Goal: Transaction & Acquisition: Purchase product/service

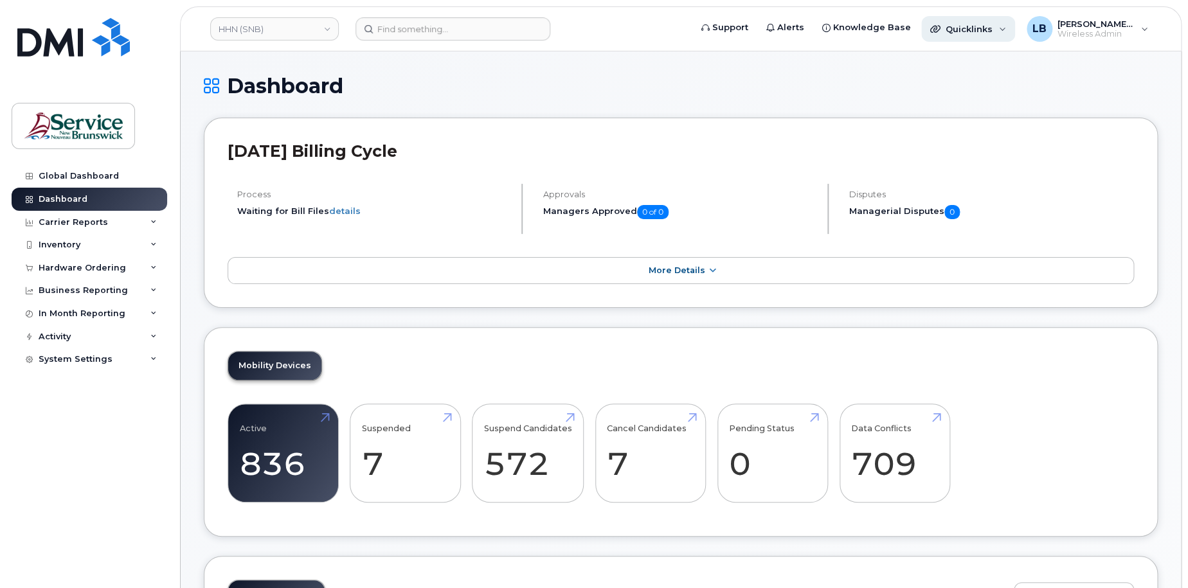
click at [977, 32] on span "Quicklinks" at bounding box center [969, 29] width 47 height 10
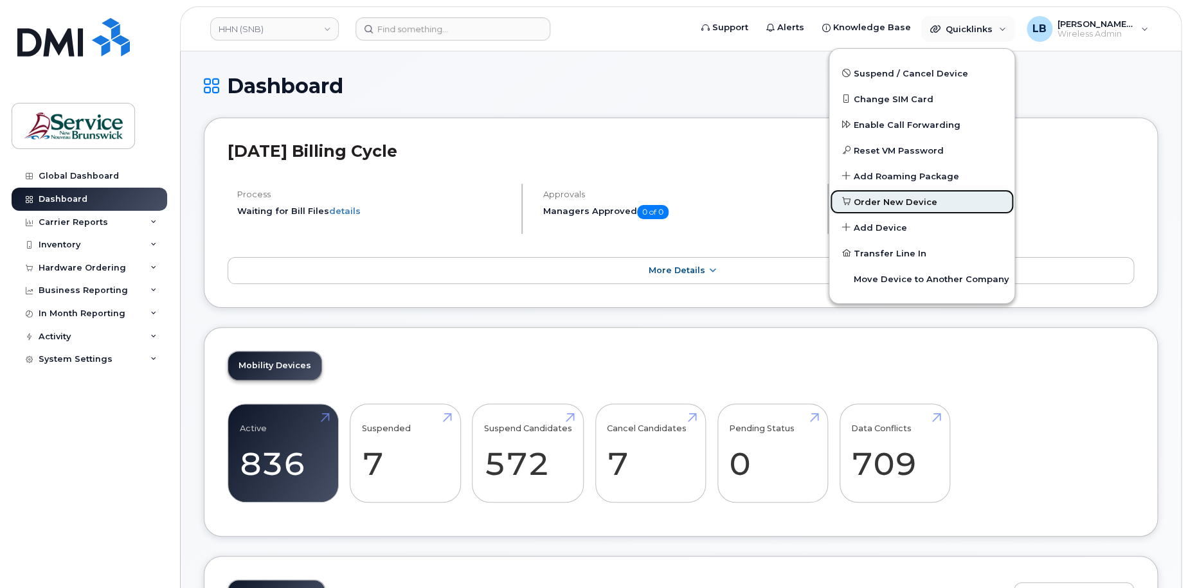
click at [910, 204] on span "Order New Device" at bounding box center [896, 202] width 84 height 13
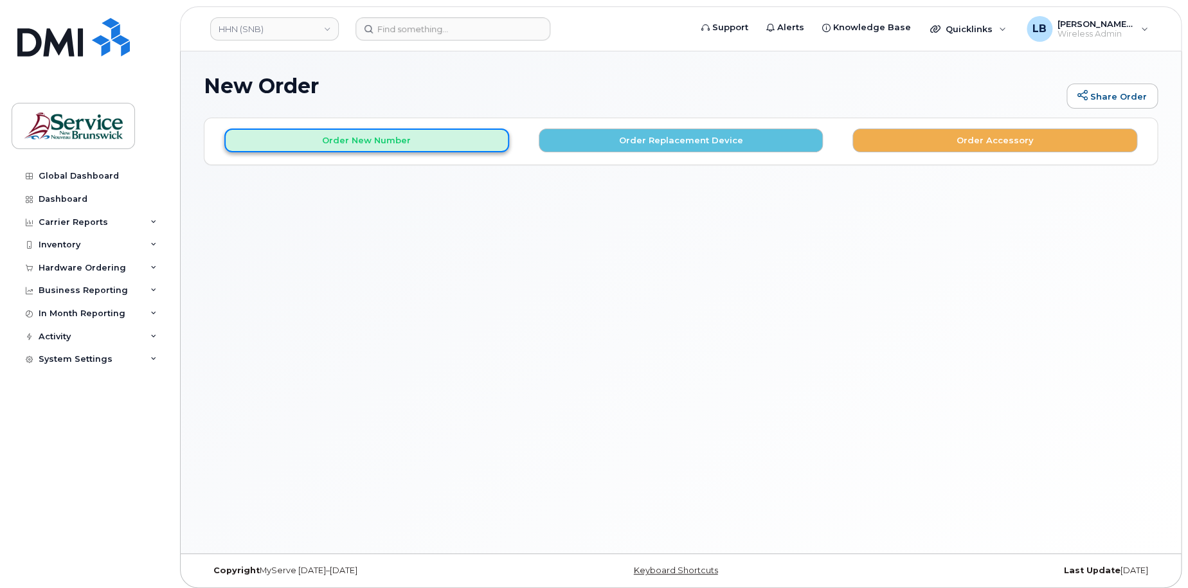
click at [383, 136] on button "Order New Number" at bounding box center [366, 141] width 285 height 24
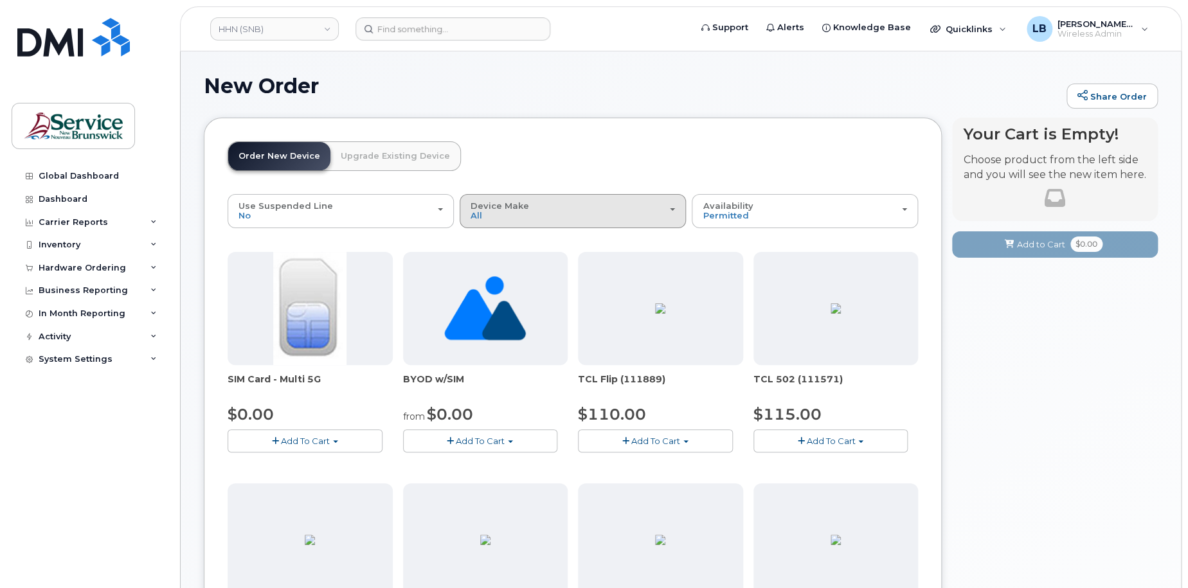
click at [553, 214] on div "Device Make All Aircard Android Cell Phone HUB iPhone Tablet Unknown" at bounding box center [573, 211] width 204 height 20
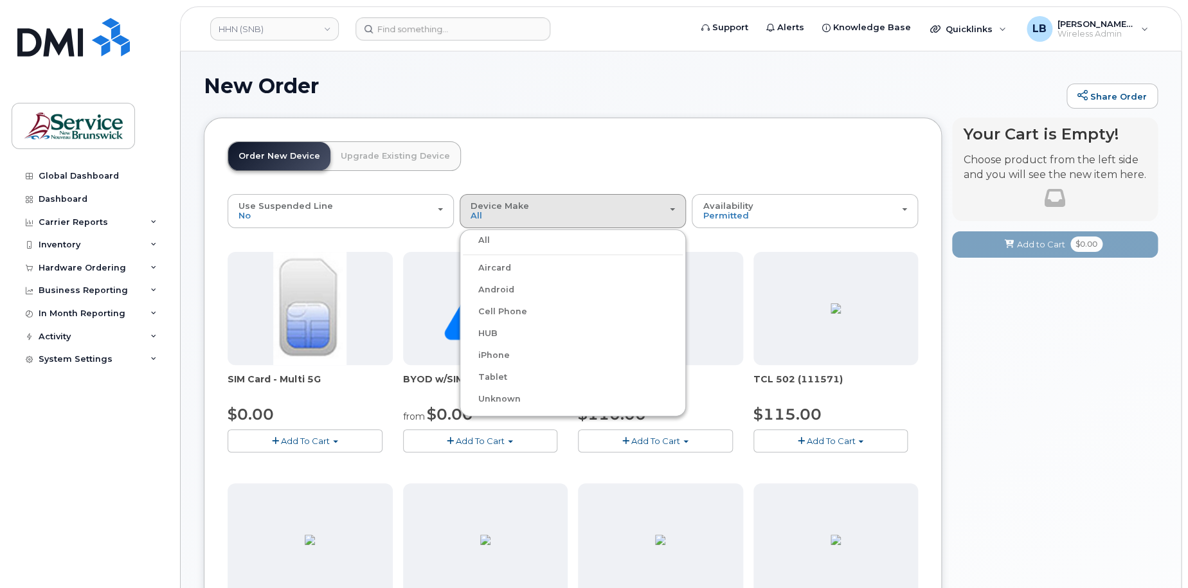
click at [497, 352] on label "iPhone" at bounding box center [486, 355] width 47 height 15
click at [0, 0] on input "iPhone" at bounding box center [0, 0] width 0 height 0
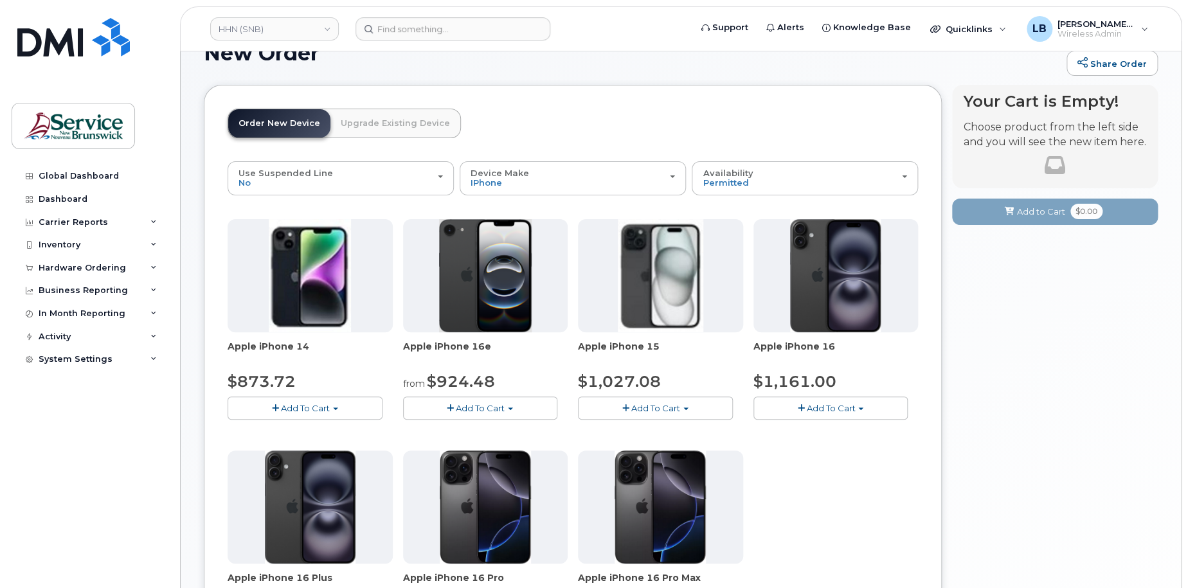
scroll to position [64, 0]
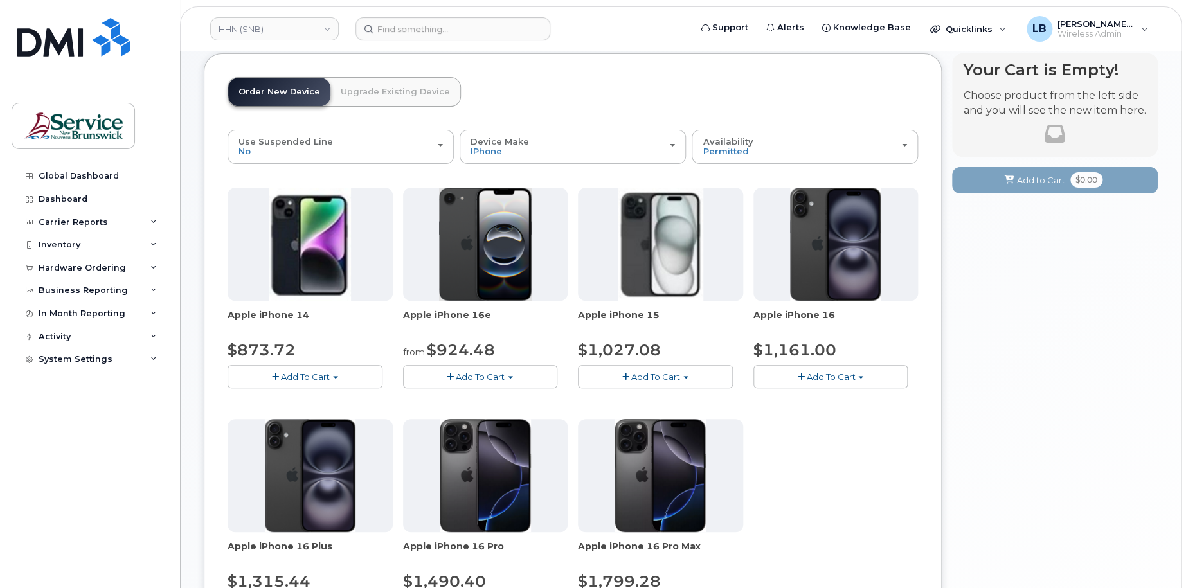
click at [509, 375] on button "Add To Cart" at bounding box center [480, 376] width 155 height 23
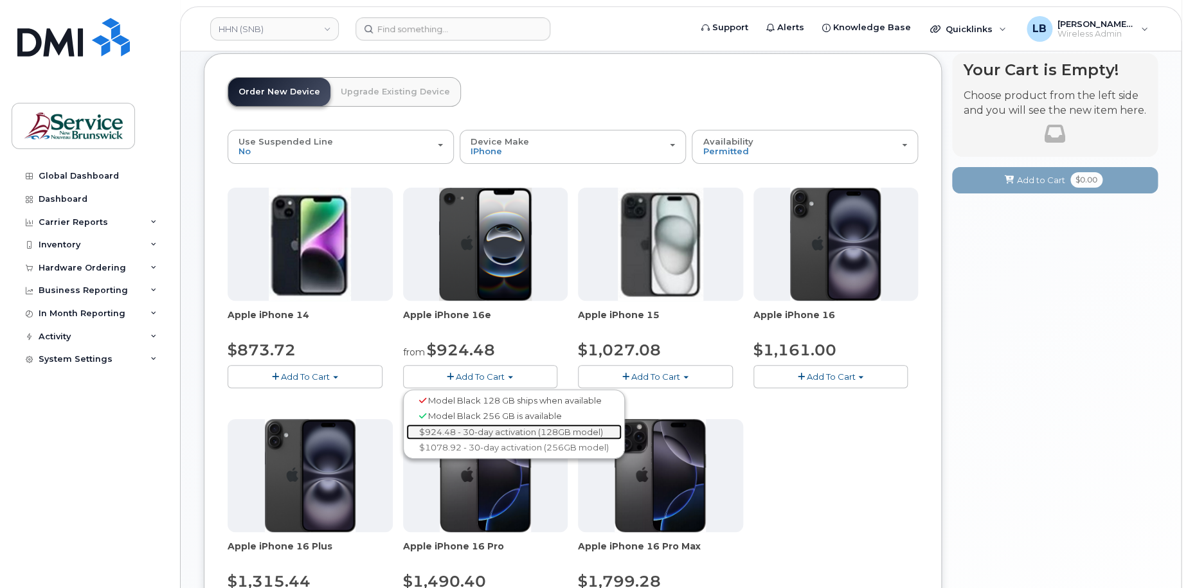
click at [509, 431] on link "$924.48 - 30-day activation (128GB model)" at bounding box center [513, 432] width 215 height 16
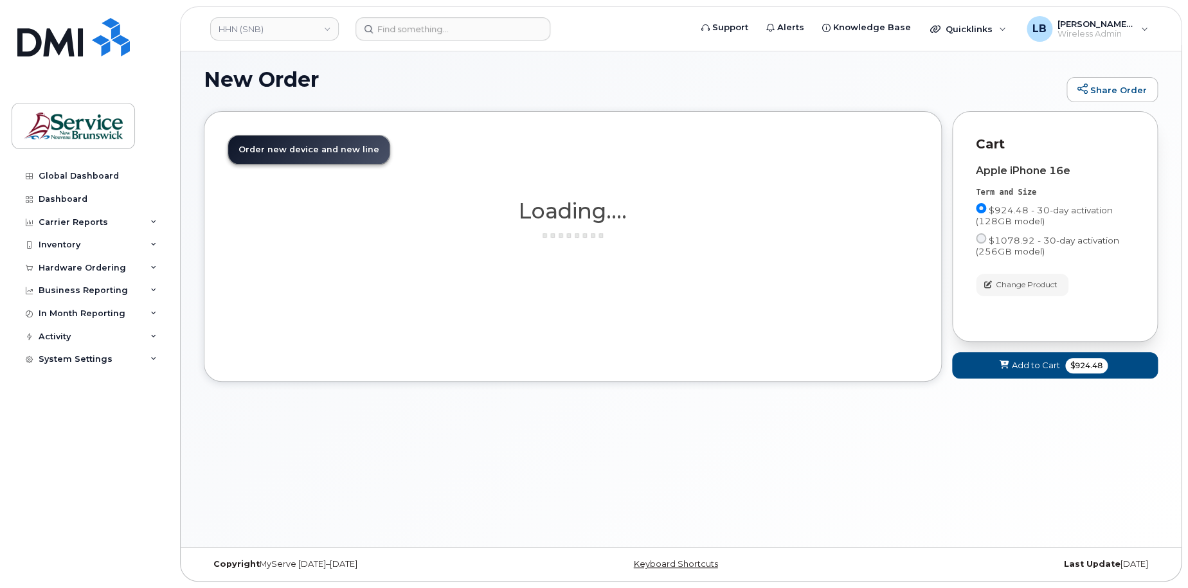
scroll to position [6, 0]
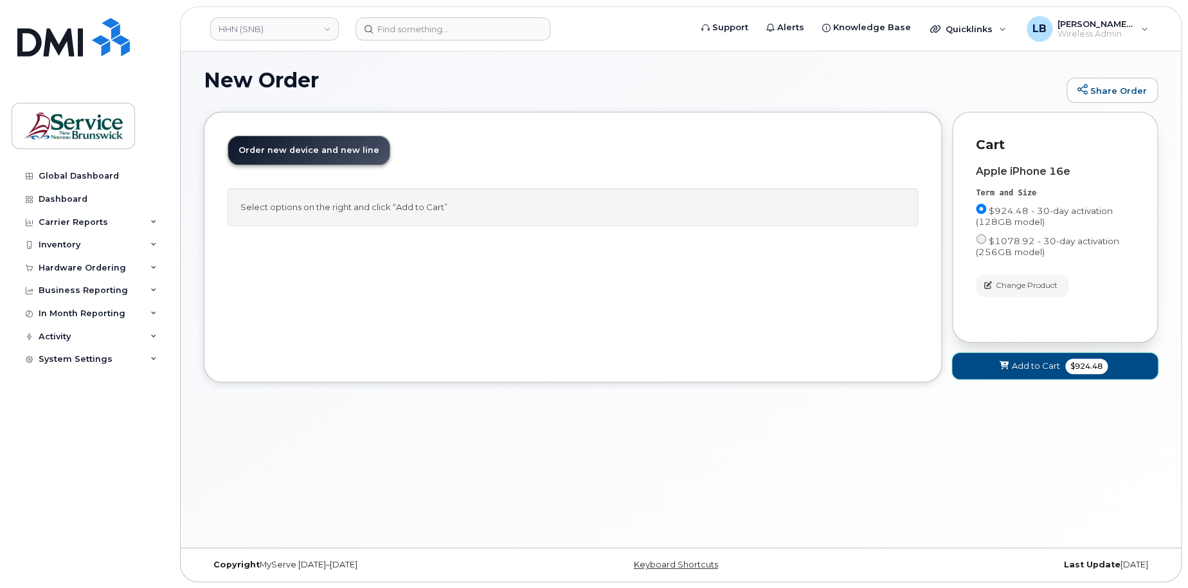
click at [1028, 367] on span "Add to Cart" at bounding box center [1036, 366] width 48 height 12
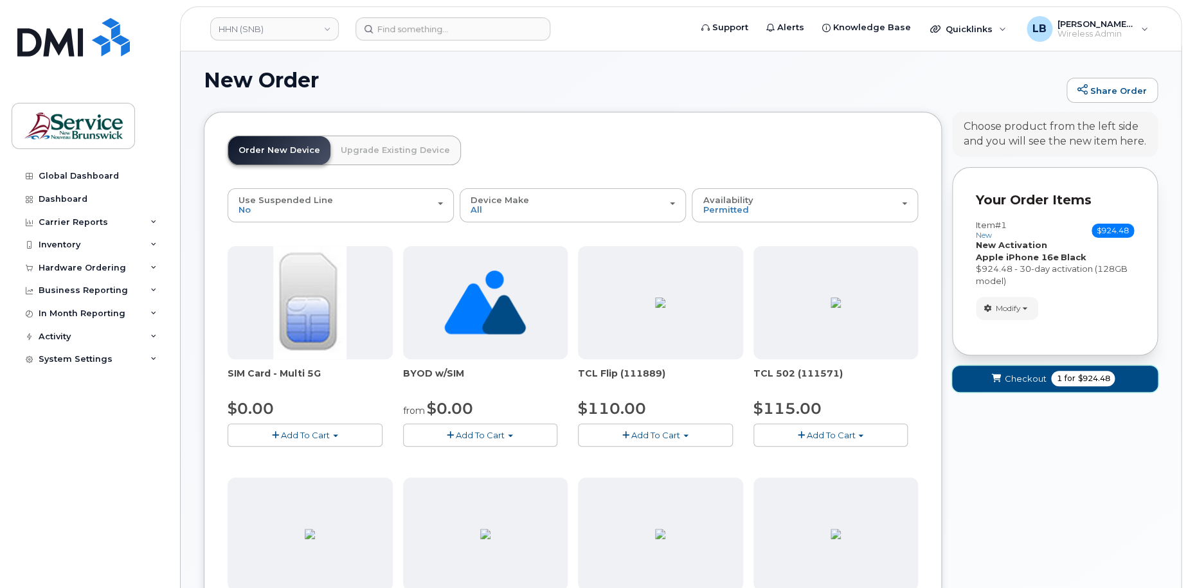
click at [1052, 379] on span "1 for $924.48" at bounding box center [1083, 378] width 64 height 15
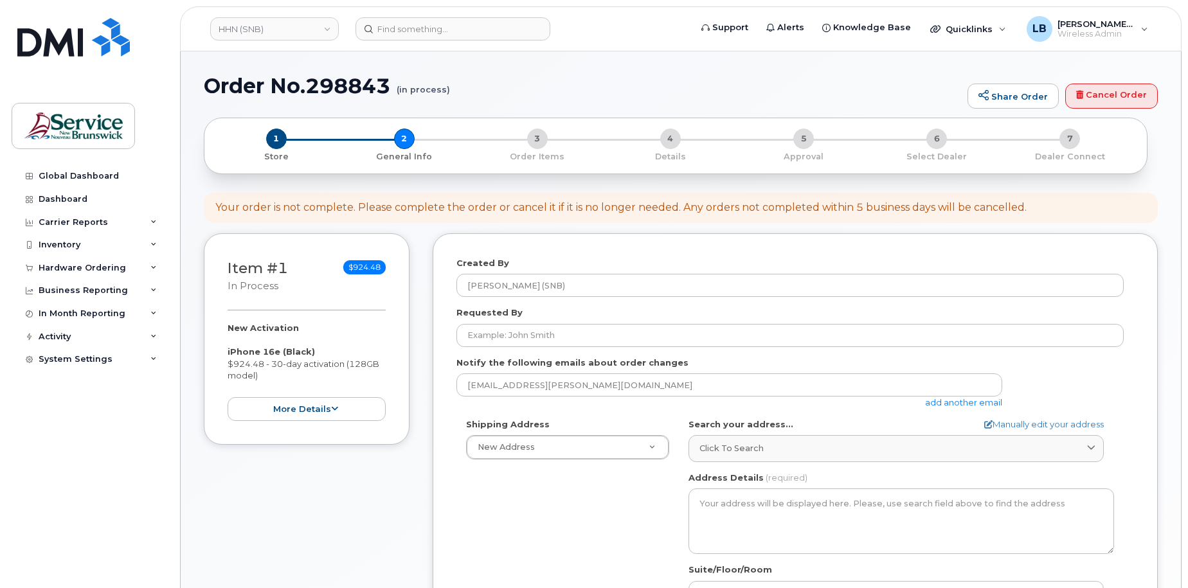
select select
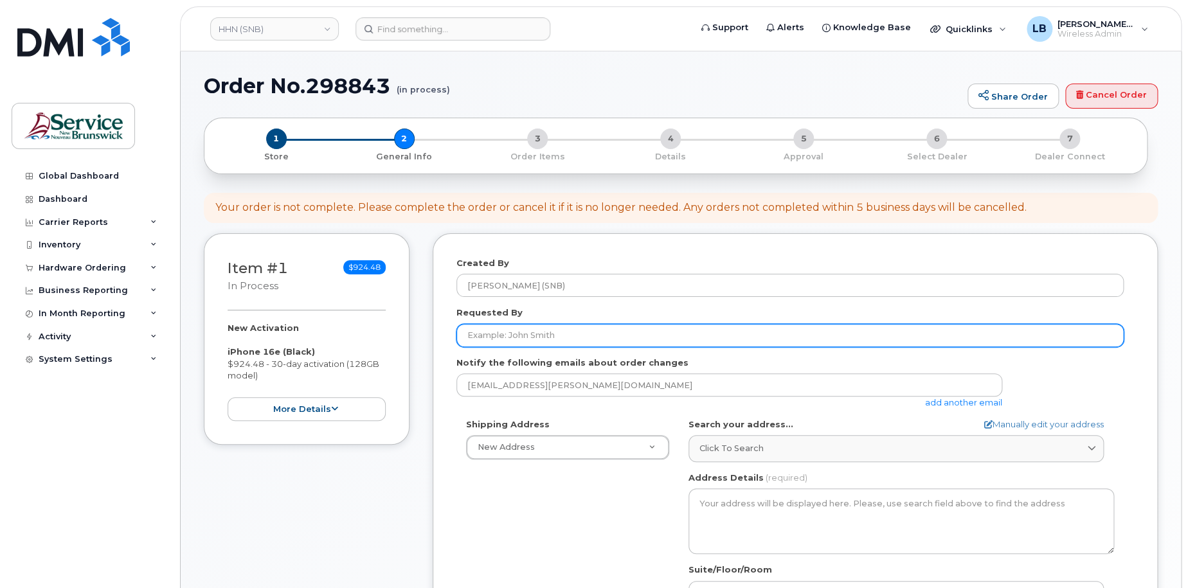
click at [681, 336] on input "Requested By" at bounding box center [789, 335] width 667 height 23
click at [570, 331] on input "Requested By" at bounding box center [789, 335] width 667 height 23
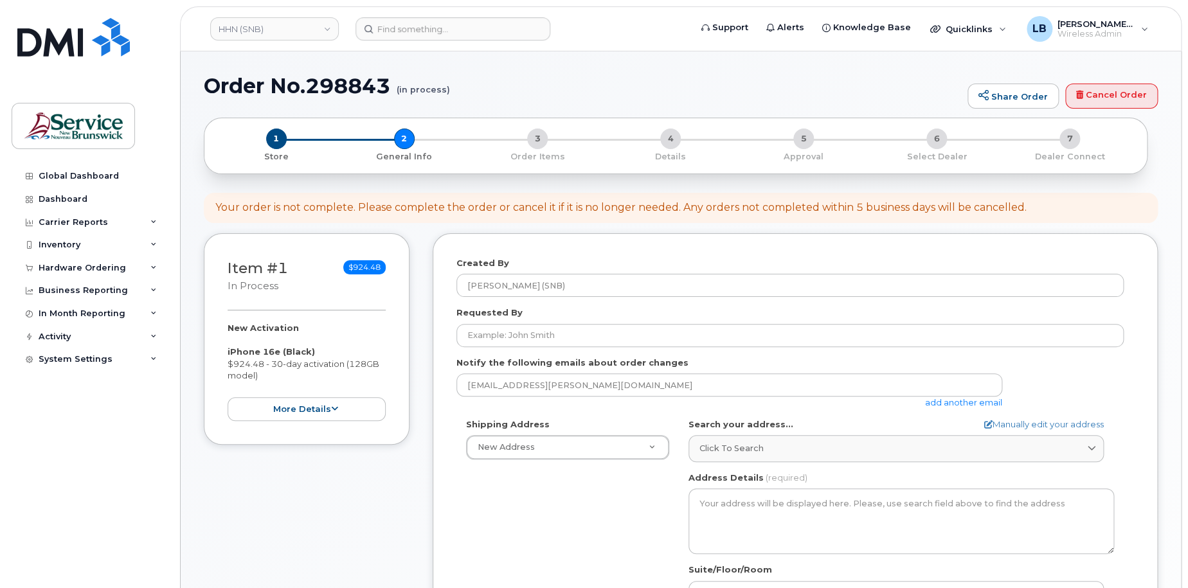
click at [606, 347] on form "Created By LeBlanc, Ben (SNB) Requested By Notify the following emails about or…" at bounding box center [795, 502] width 678 height 490
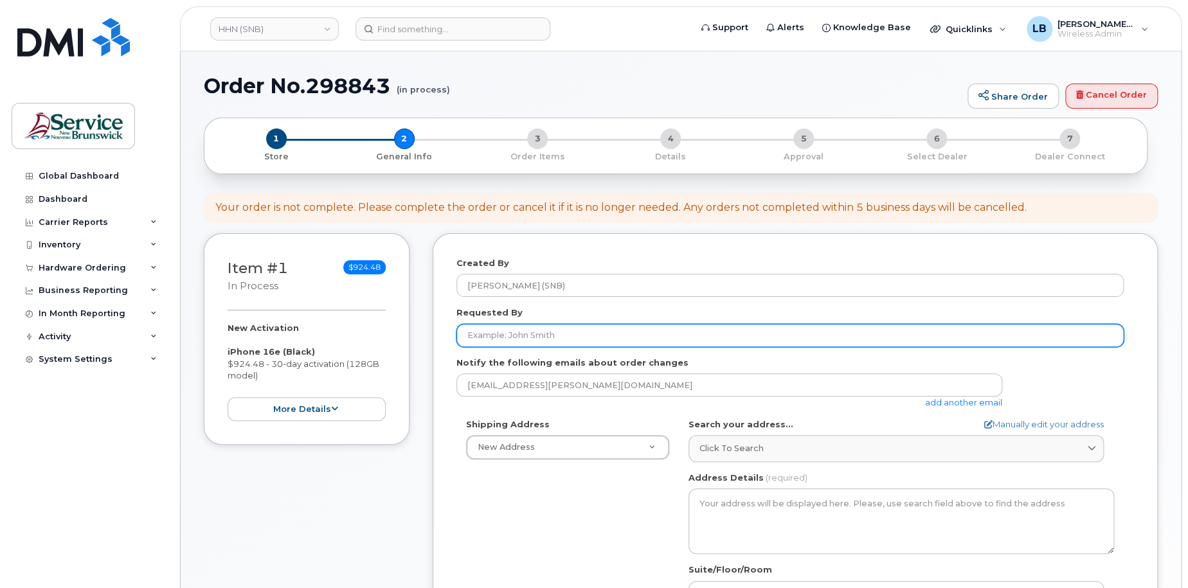
click at [600, 341] on input "Requested By" at bounding box center [789, 335] width 667 height 23
paste input "Faye Budrow-Palmer"
type input "Faye Budrow-Palmer"
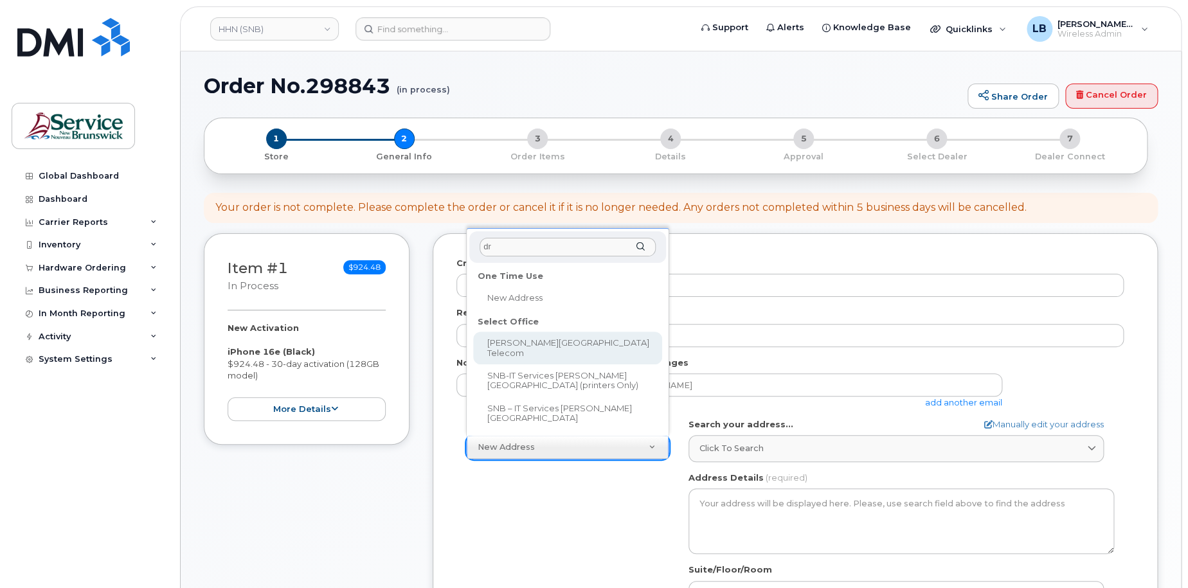
type input "dr"
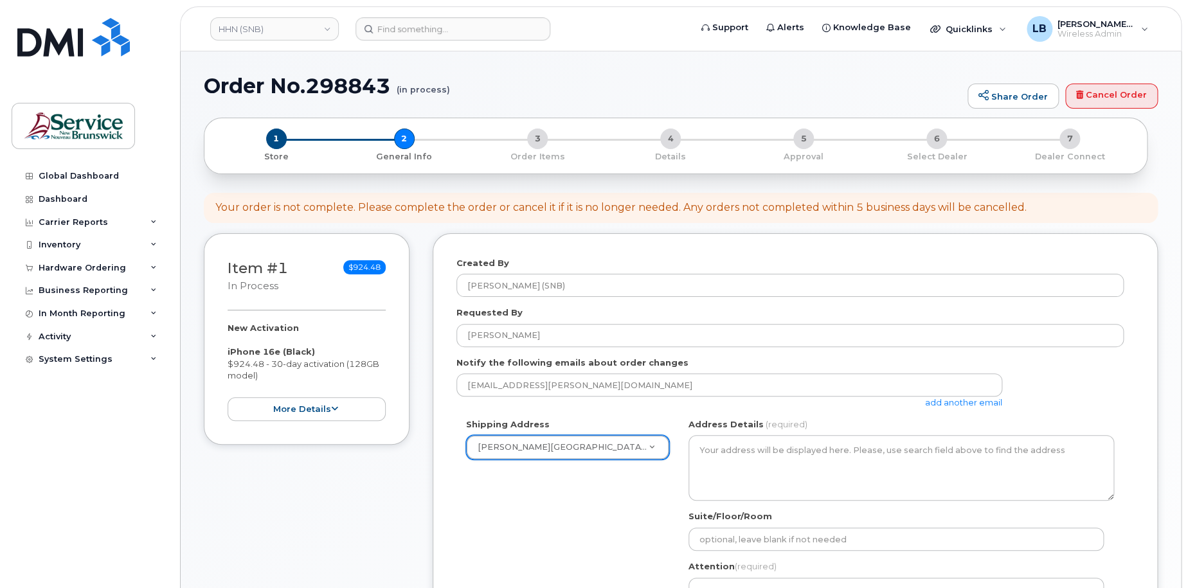
select select
type textarea "985 College Hill Rd Fredericton New Brunswick E3B 4J7"
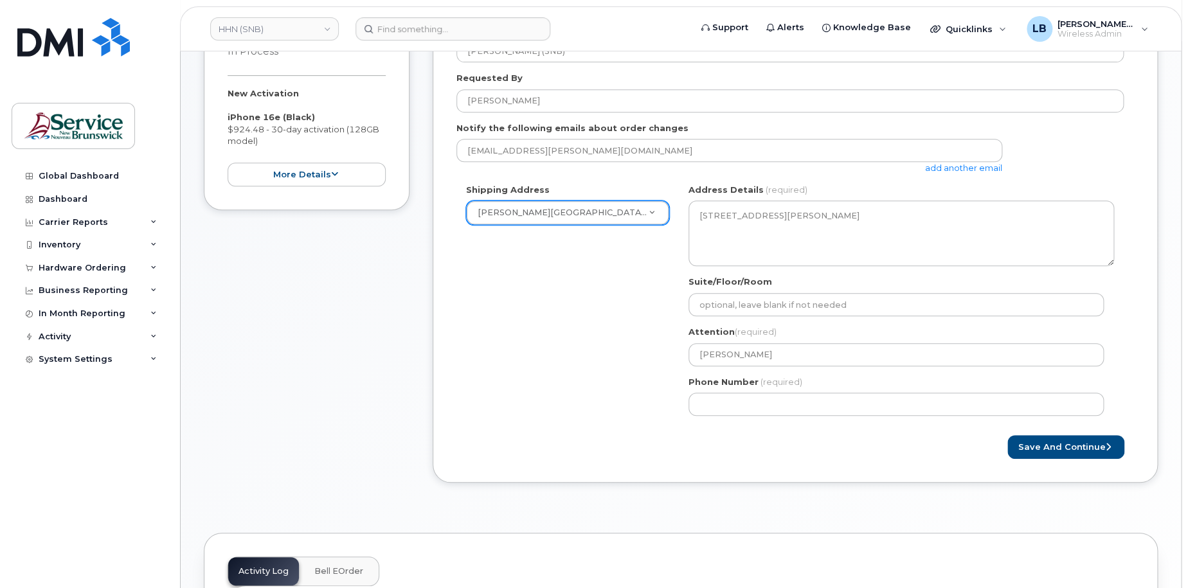
scroll to position [257, 0]
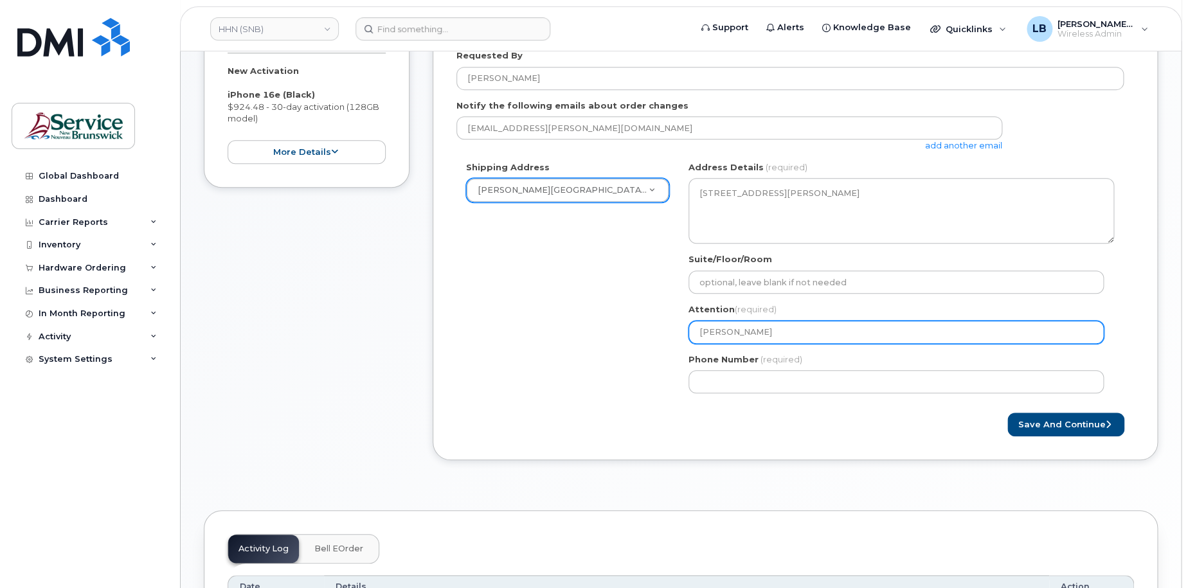
click at [822, 332] on input "Steve Sullivan" at bounding box center [896, 332] width 415 height 23
type input "Steve Sullivan"
select select
type input "Steve Sullivan -"
paste input "573387"
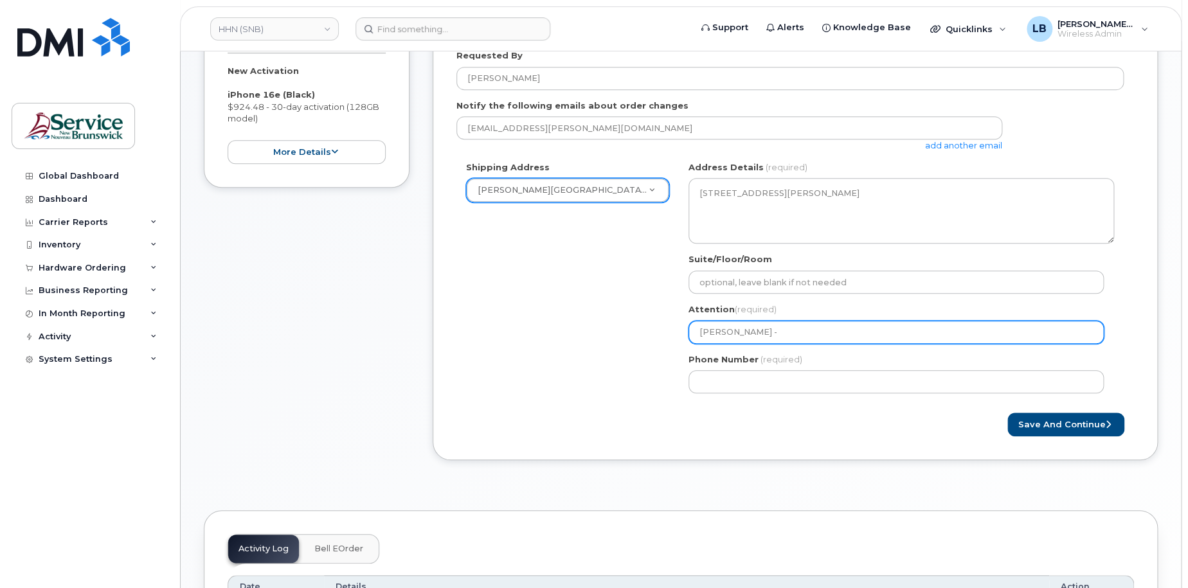
select select
type input "[PERSON_NAME] -573387"
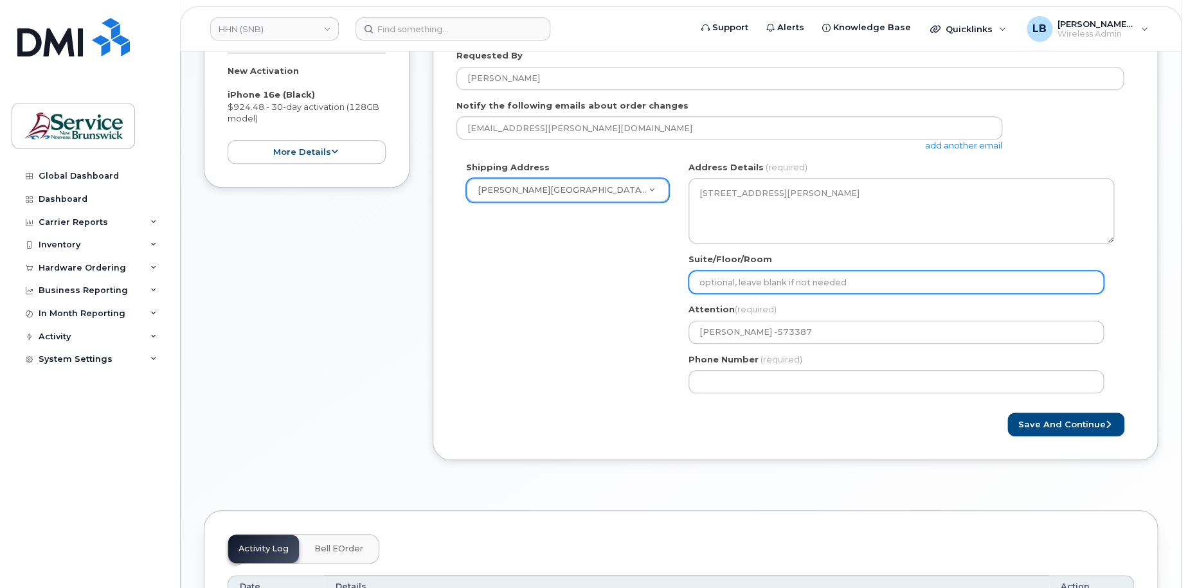
click at [809, 286] on input "Suite/Floor/Room" at bounding box center [896, 282] width 415 height 23
paste input "WO0000000480996"
select select
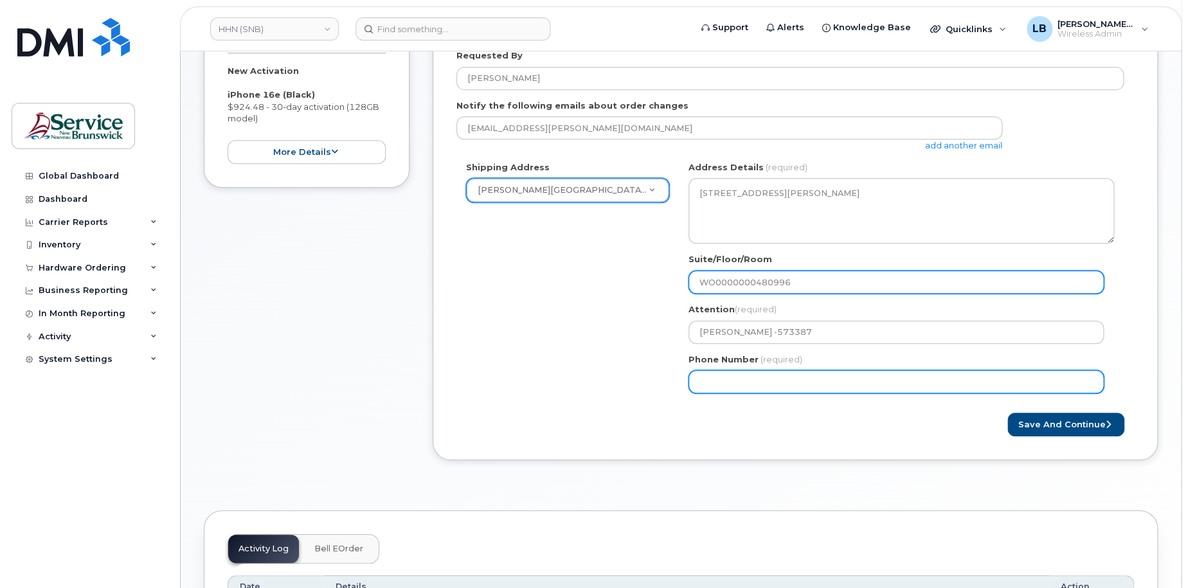
type input "WO0000000480996"
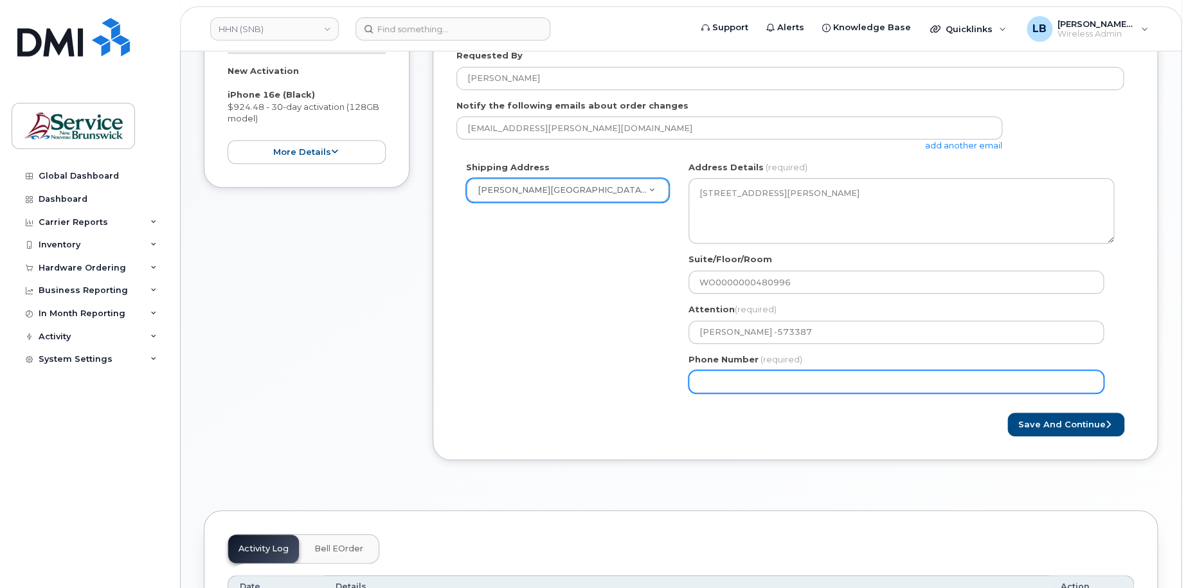
click at [827, 382] on input "Phone Number" at bounding box center [896, 381] width 415 height 23
select select
type input "506233396"
select select
type input "5062333965"
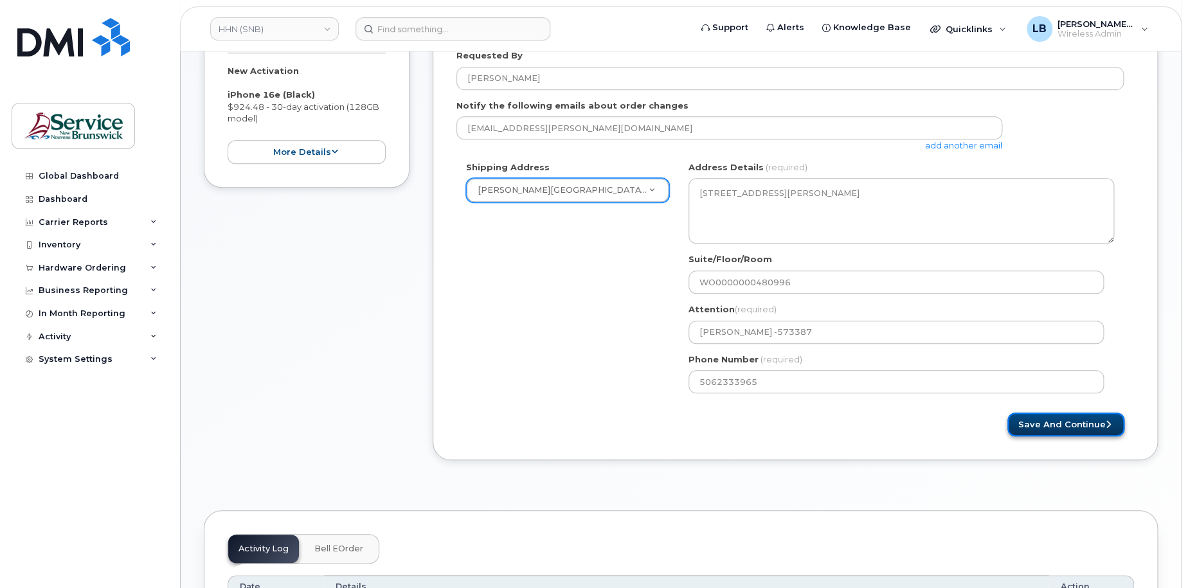
click at [1052, 425] on button "Save and Continue" at bounding box center [1065, 425] width 117 height 24
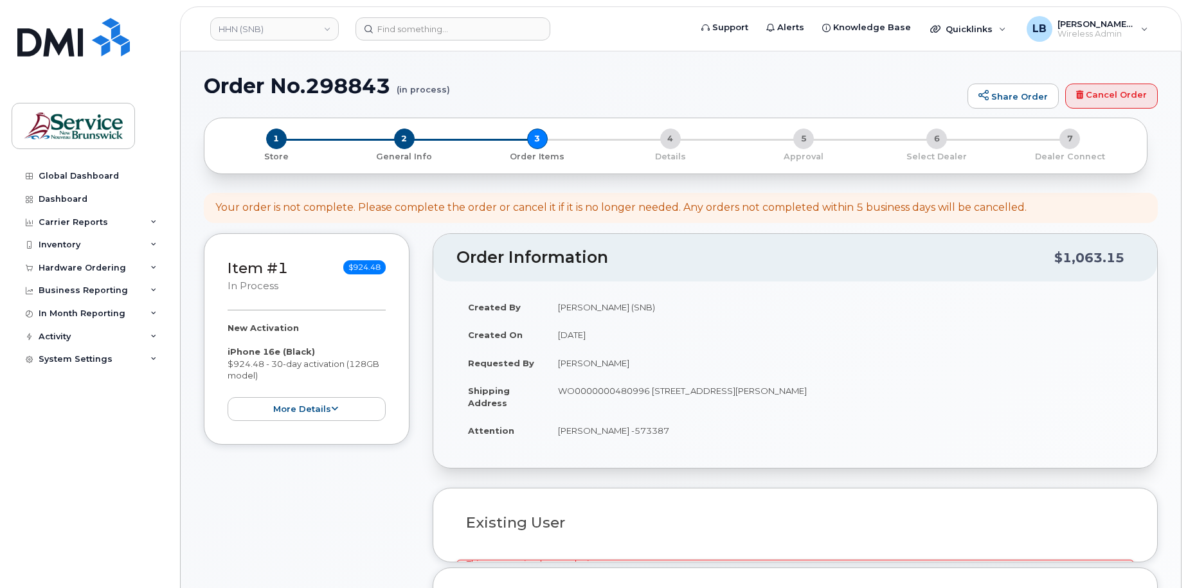
select select
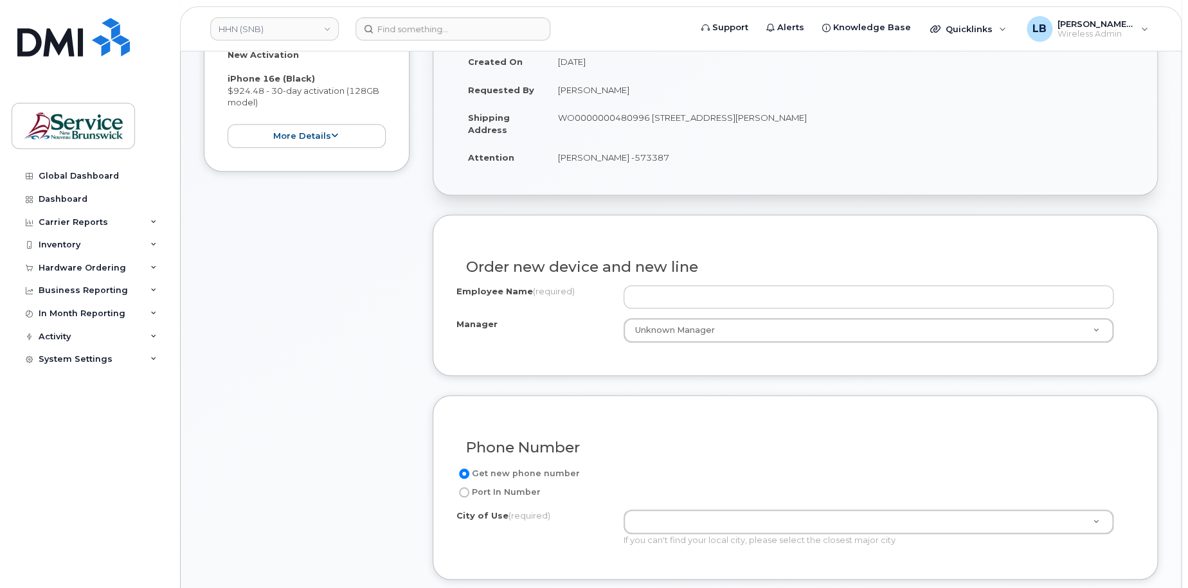
scroll to position [321, 0]
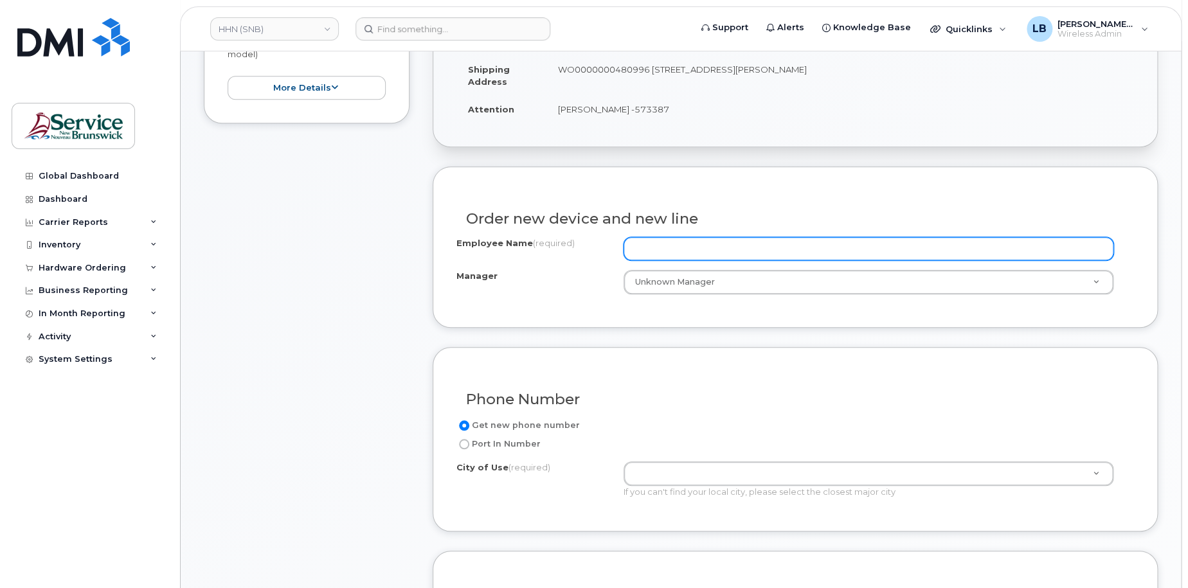
paste input "Amanda Waller"
click at [678, 244] on input "Employee Name (required)" at bounding box center [869, 248] width 491 height 23
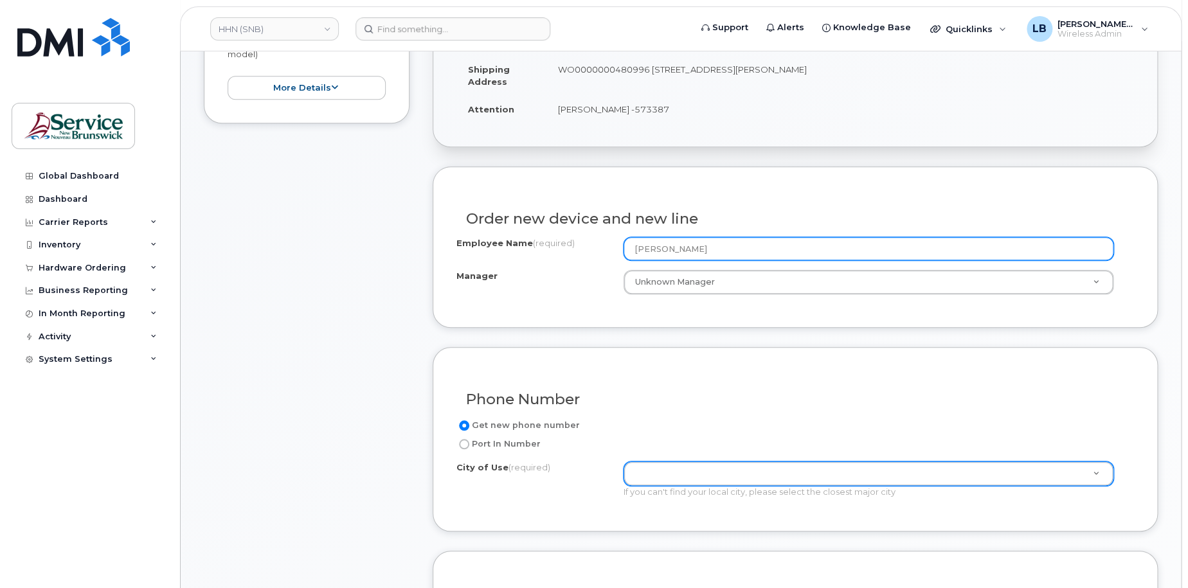
type input "Amanda Waller"
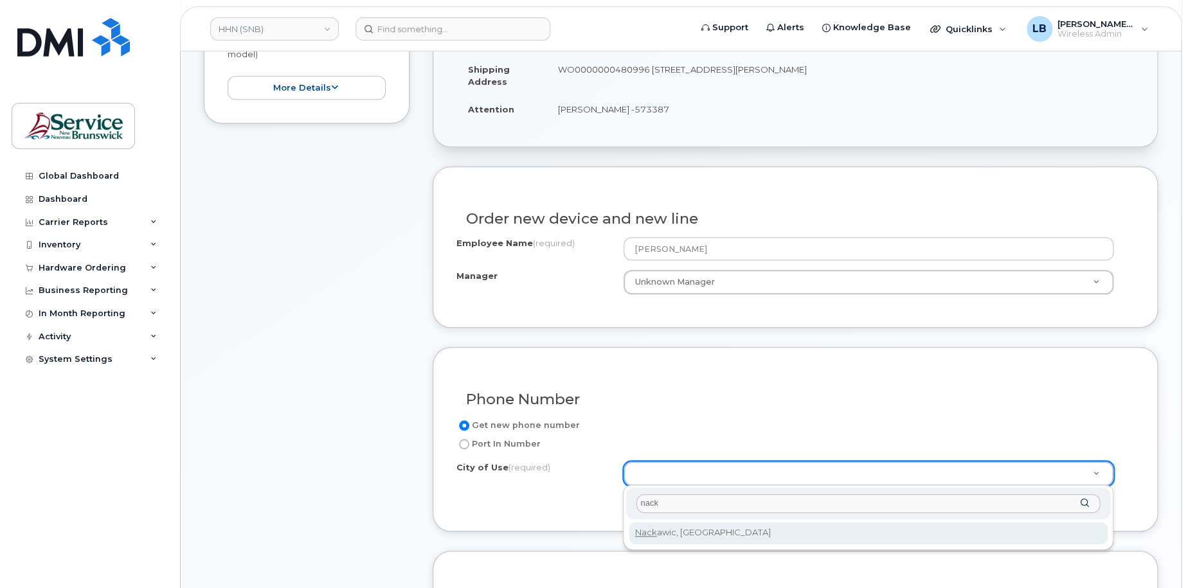
type input "nack"
type input "1834"
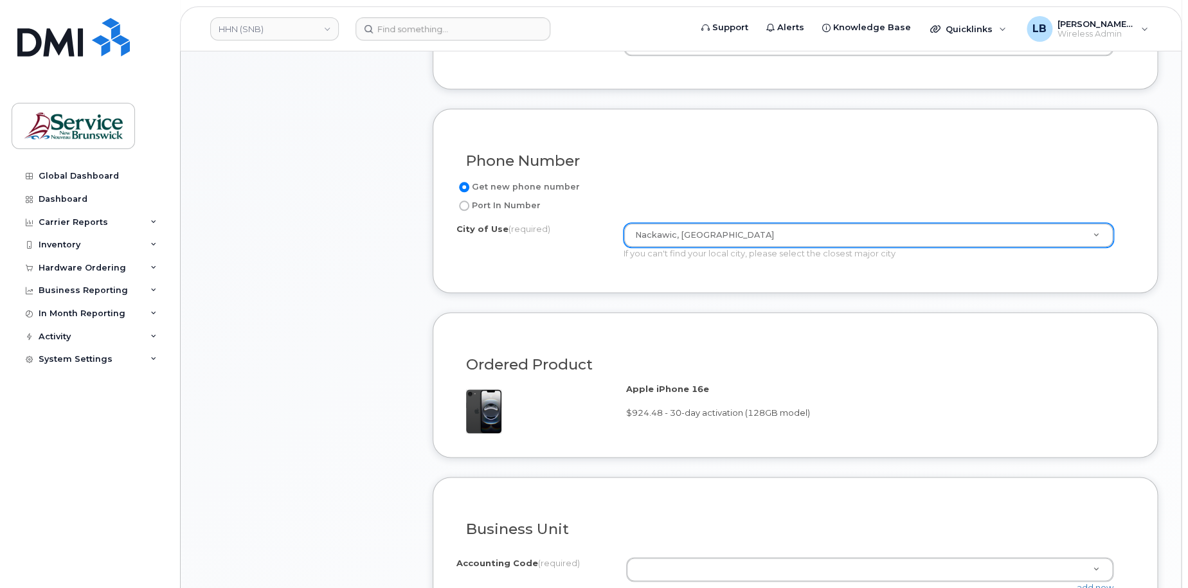
scroll to position [579, 0]
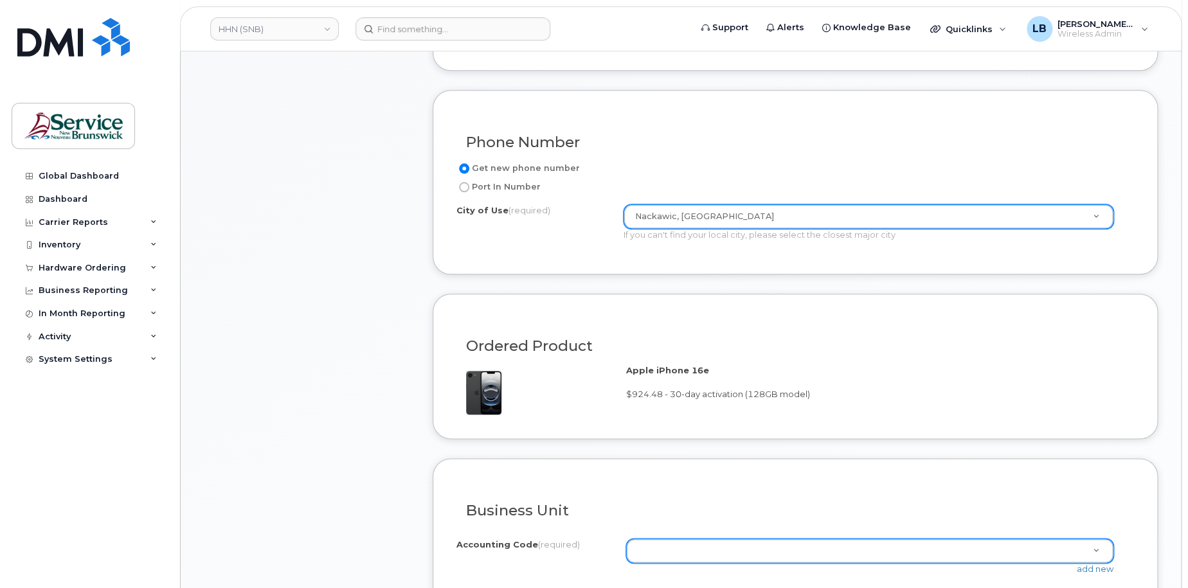
drag, startPoint x: 815, startPoint y: 545, endPoint x: 813, endPoint y: 536, distance: 9.2
paste input "9701.715101900"
type input "9701.715101900"
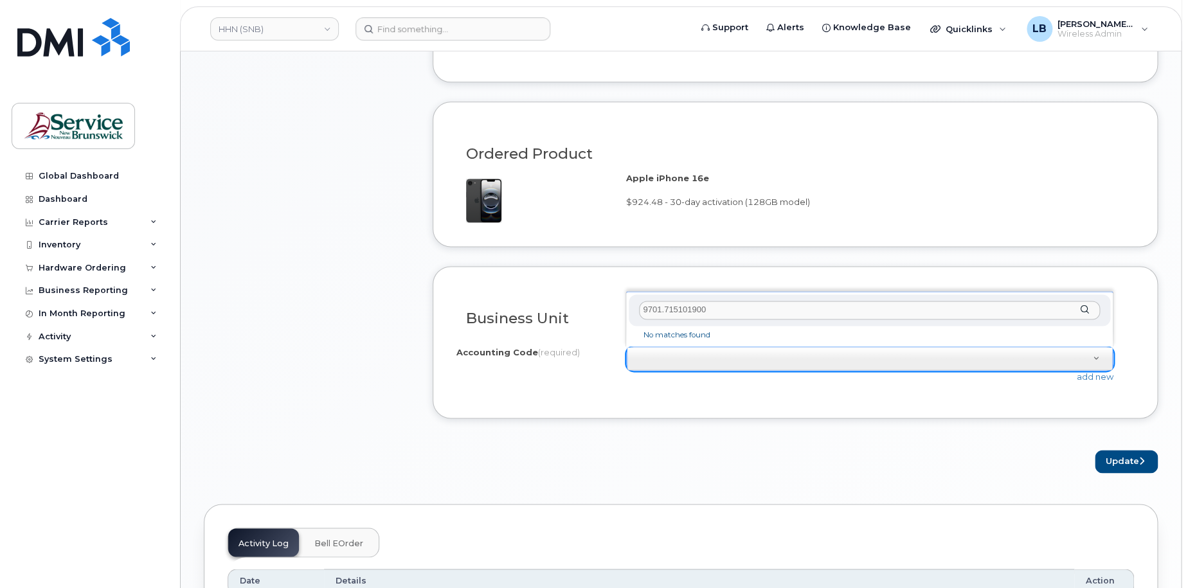
scroll to position [771, 0]
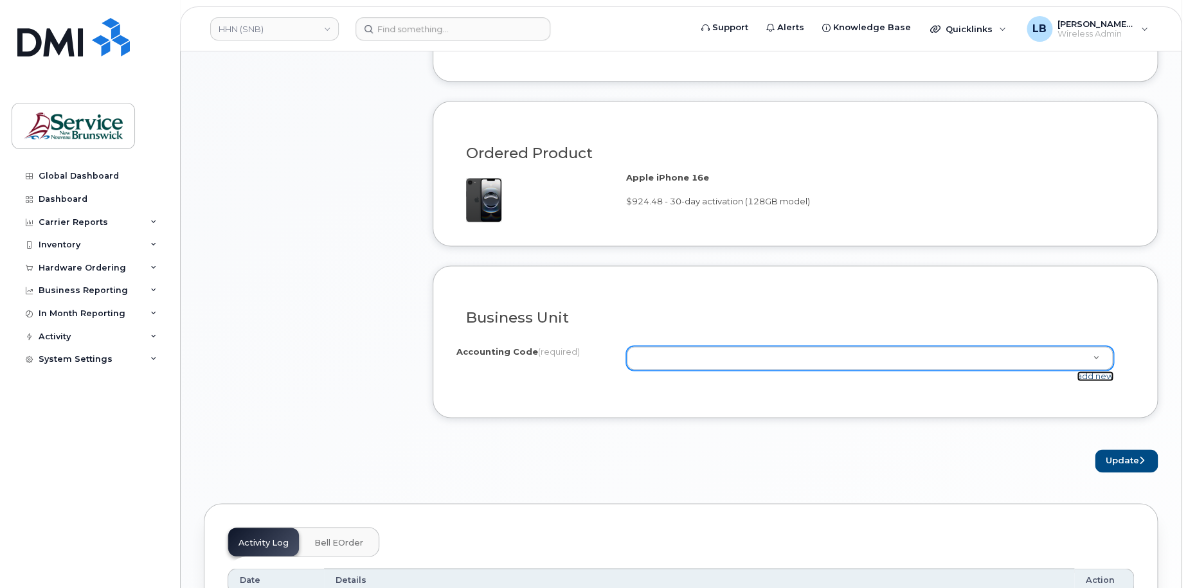
click at [1095, 377] on link "add new" at bounding box center [1095, 376] width 37 height 10
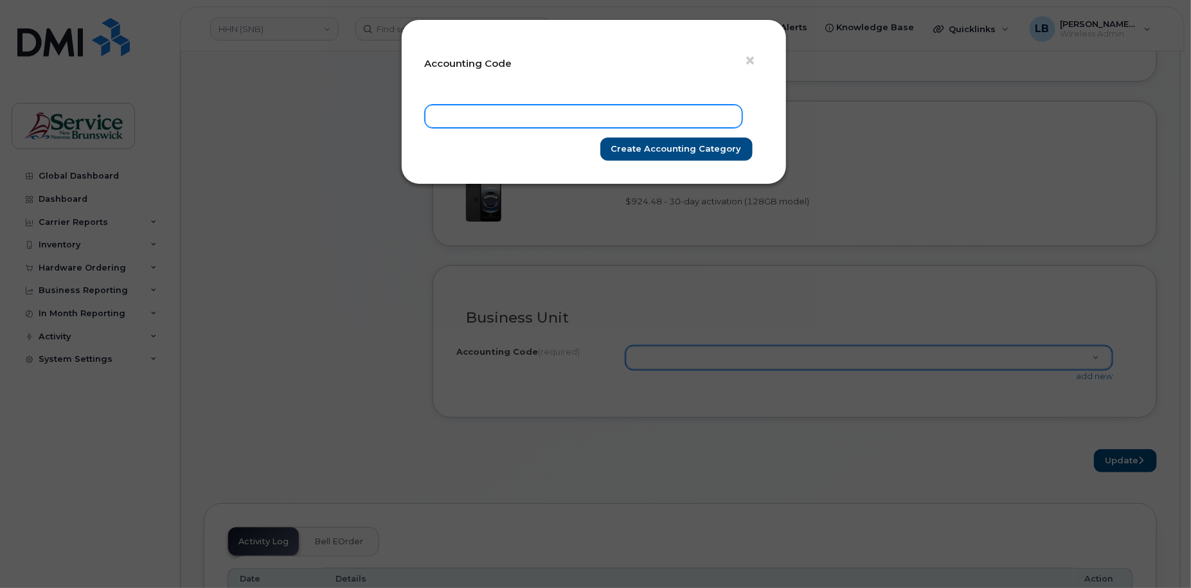
click at [595, 113] on input "text" at bounding box center [584, 116] width 318 height 23
paste input "9701.715101900"
type input "9701.715101900"
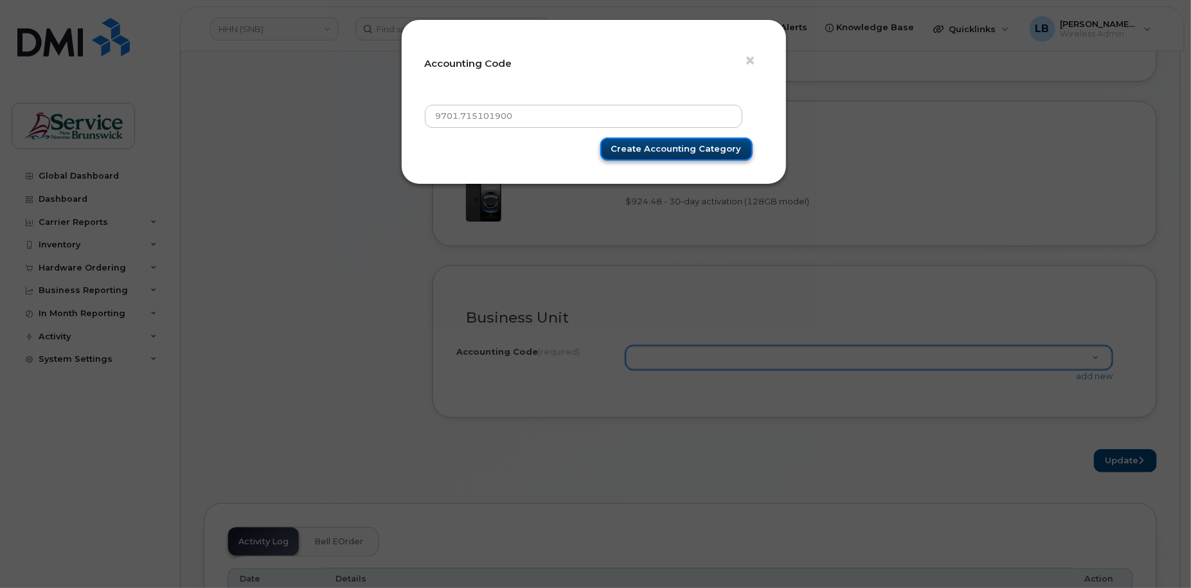
click at [660, 145] on input "Create Accounting category" at bounding box center [676, 150] width 152 height 24
type input "Create Accounting category"
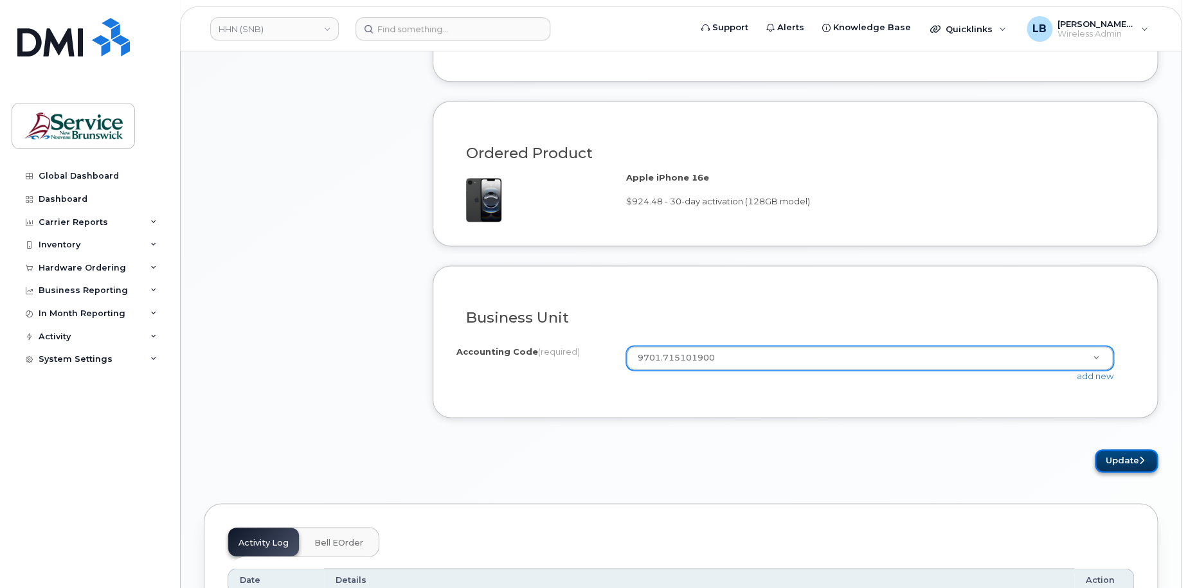
click at [1121, 455] on button "Update" at bounding box center [1126, 461] width 63 height 24
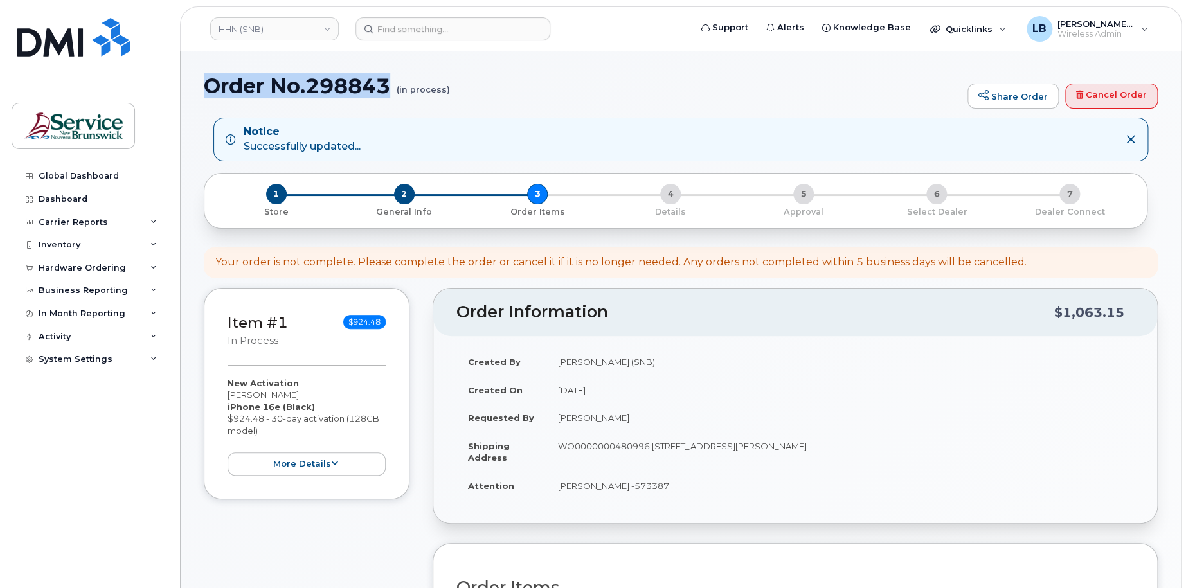
drag, startPoint x: 395, startPoint y: 81, endPoint x: 210, endPoint y: 82, distance: 185.2
click at [210, 82] on h1 "Order No.298843 (in process)" at bounding box center [582, 86] width 757 height 23
copy h1 "Order No.298843"
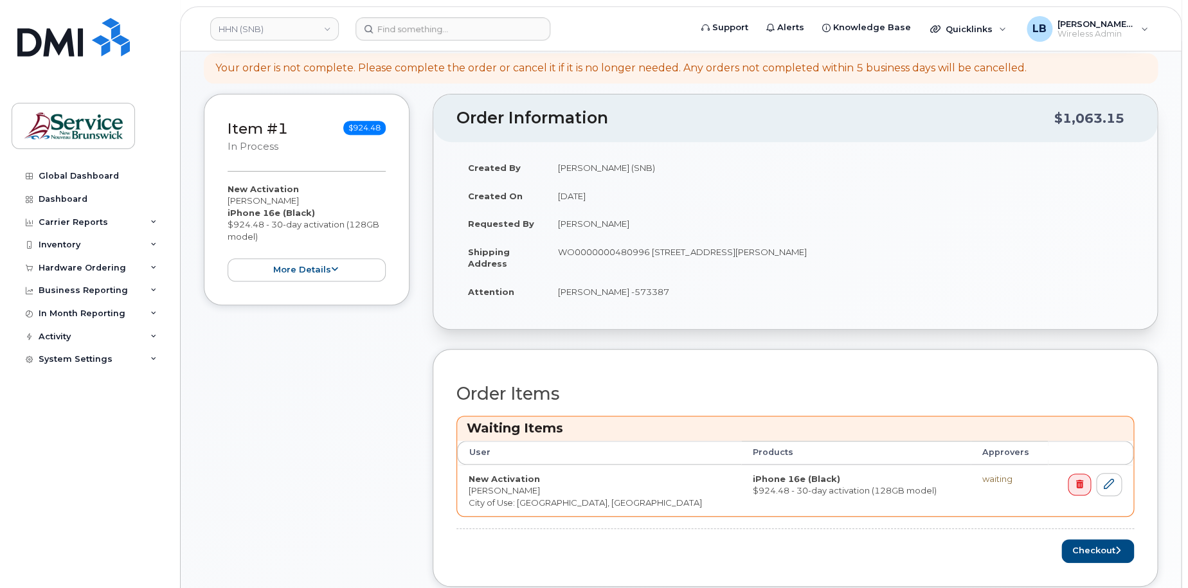
scroll to position [386, 0]
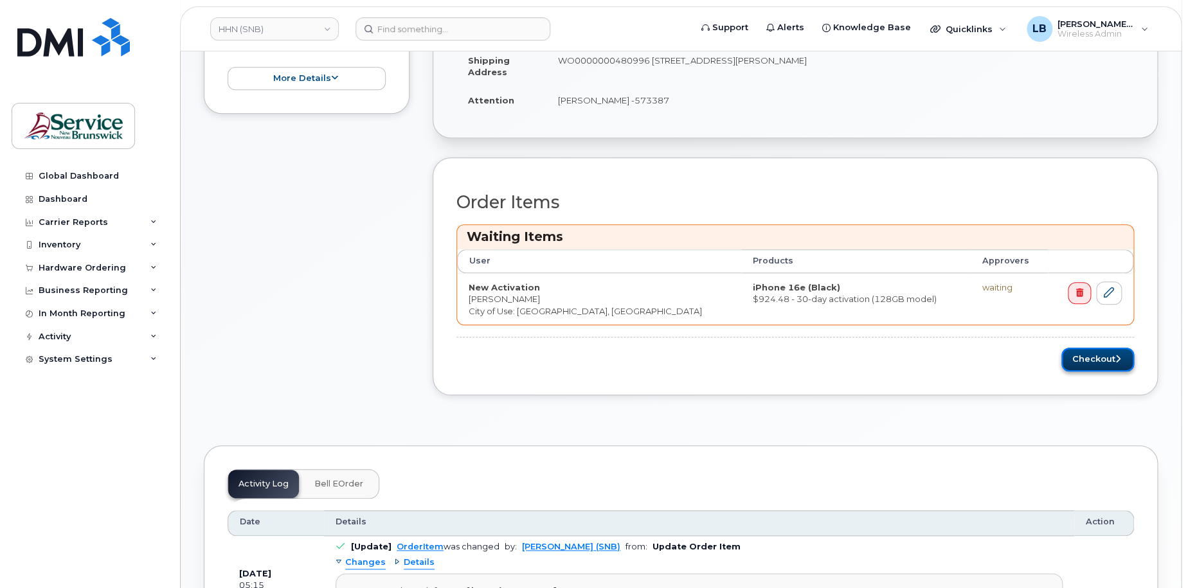
click at [1080, 357] on button "Checkout" at bounding box center [1097, 360] width 73 height 24
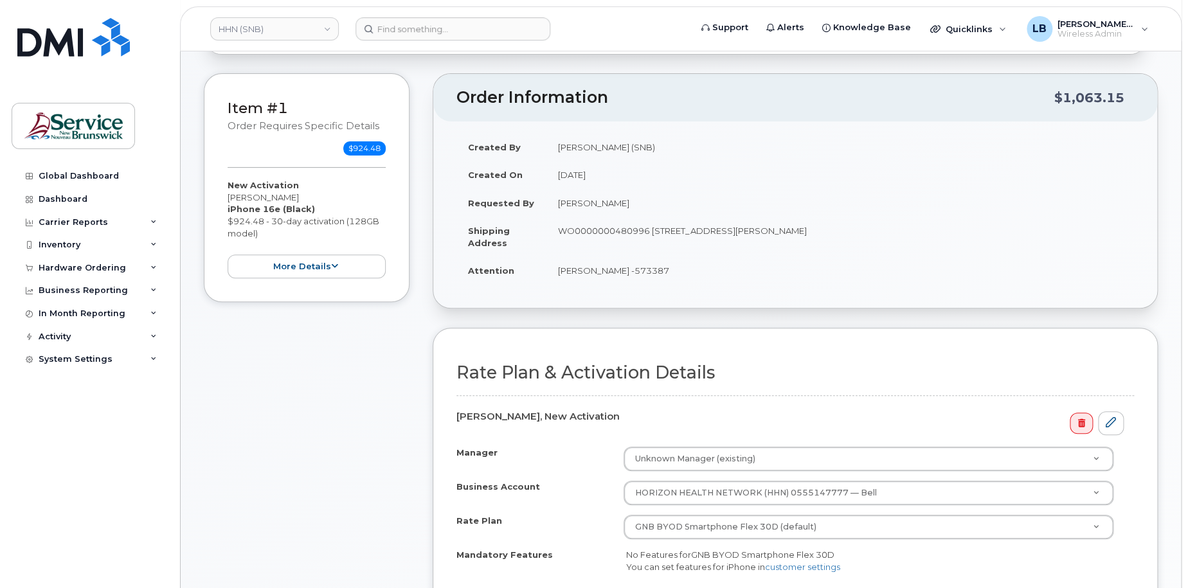
scroll to position [321, 0]
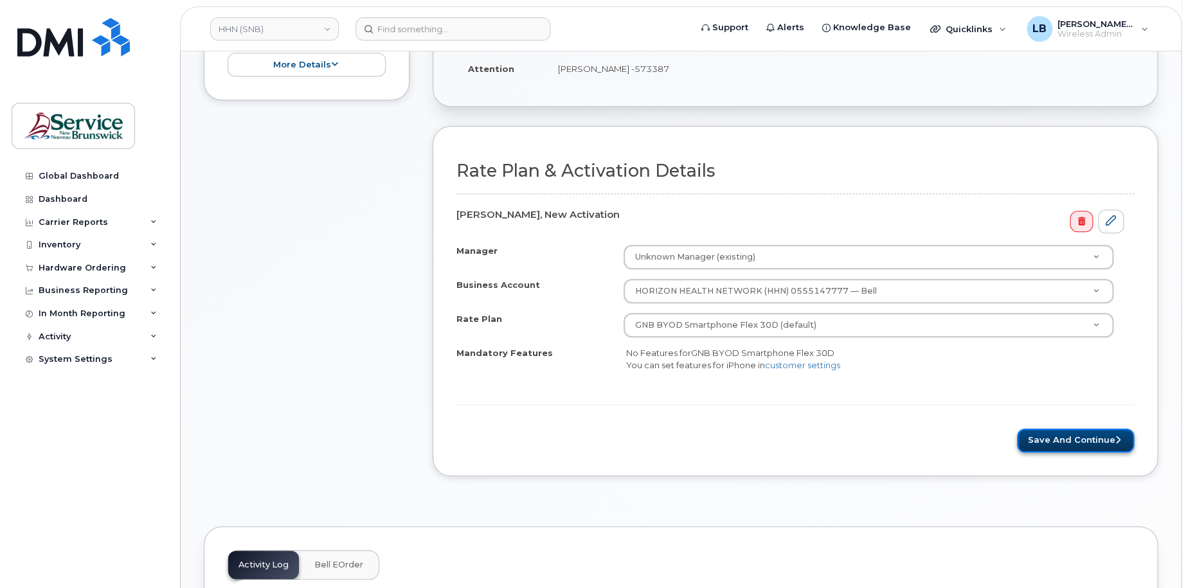
drag, startPoint x: 1057, startPoint y: 440, endPoint x: 1050, endPoint y: 438, distance: 7.2
click at [1057, 440] on button "Save and Continue" at bounding box center [1075, 441] width 117 height 24
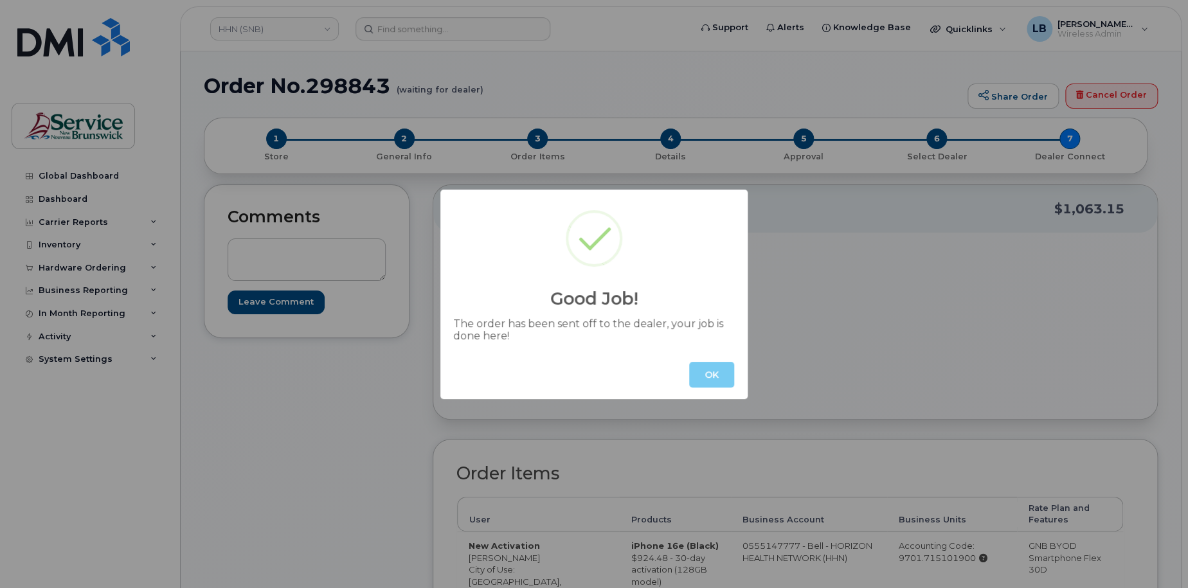
click at [714, 372] on button "OK" at bounding box center [711, 375] width 45 height 26
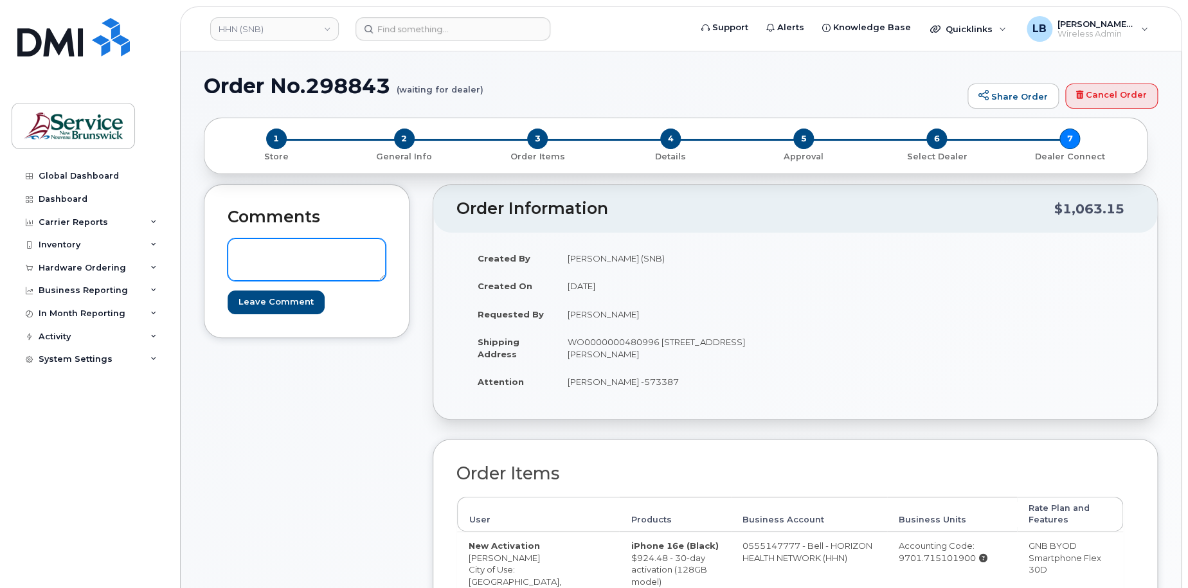
click at [335, 240] on textarea at bounding box center [307, 260] width 158 height 42
paste textarea "DWP Request ID: 573387"
type textarea "DWP Request ID: 573387"
drag, startPoint x: 299, startPoint y: 306, endPoint x: 402, endPoint y: 272, distance: 108.4
click at [299, 305] on input "Leave Comment" at bounding box center [276, 303] width 97 height 24
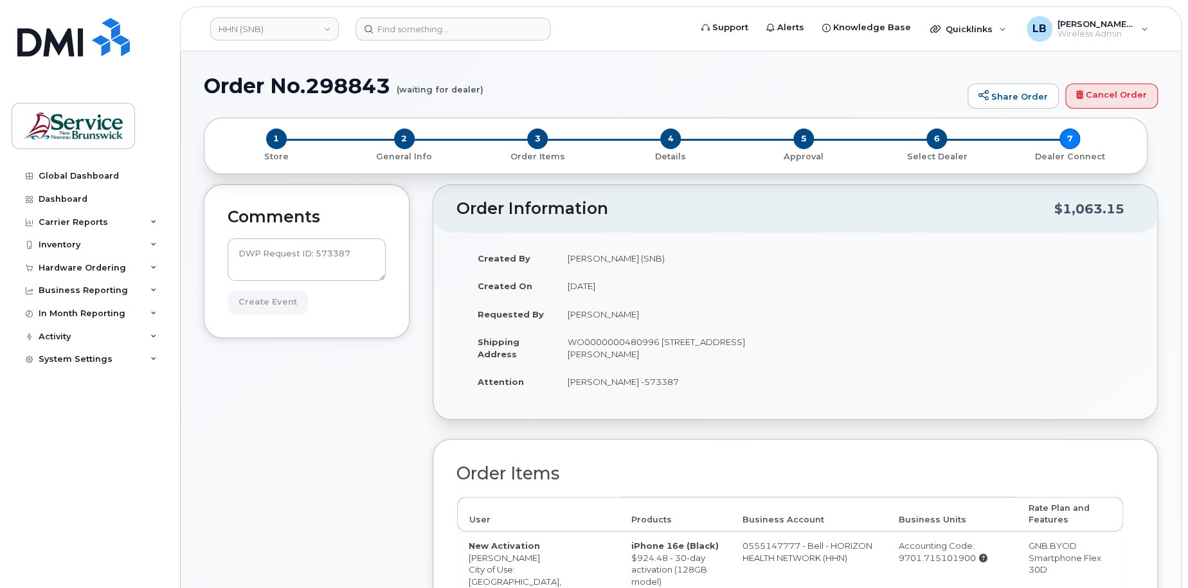
type input "Create Event"
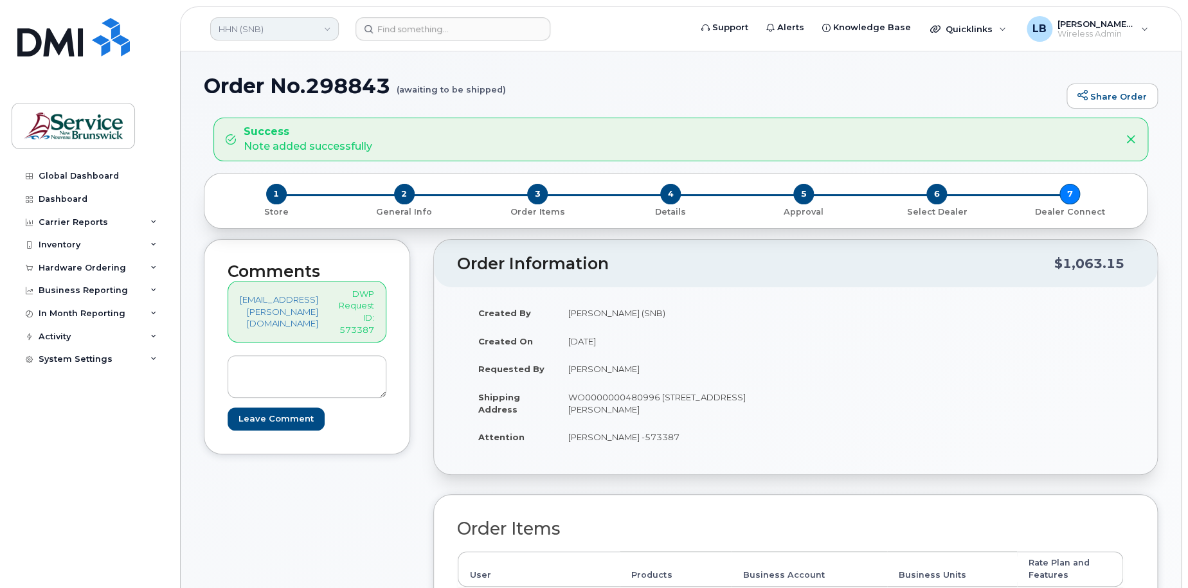
click at [256, 22] on link "HHN (SNB)" at bounding box center [274, 28] width 129 height 23
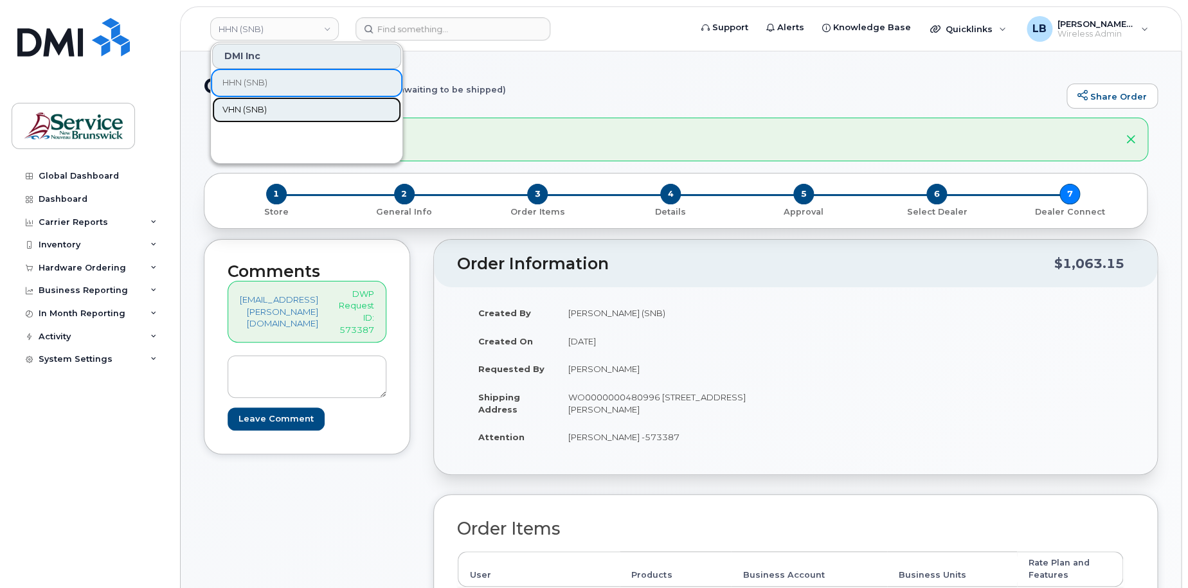
click at [265, 106] on span "VHN (SNB)" at bounding box center [244, 110] width 44 height 13
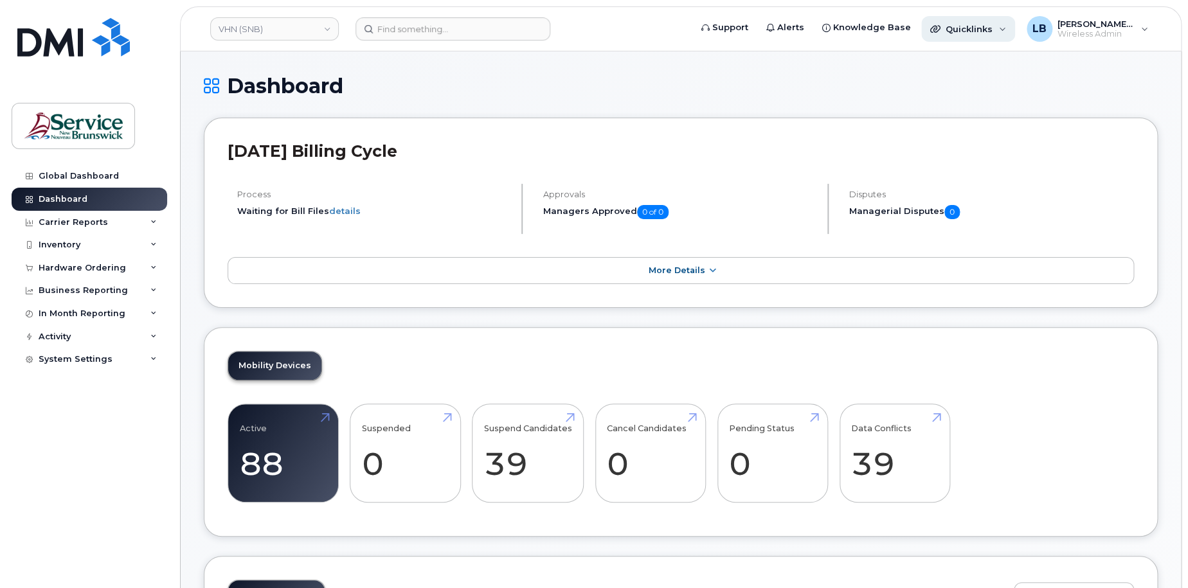
click at [984, 26] on span "Quicklinks" at bounding box center [969, 29] width 47 height 10
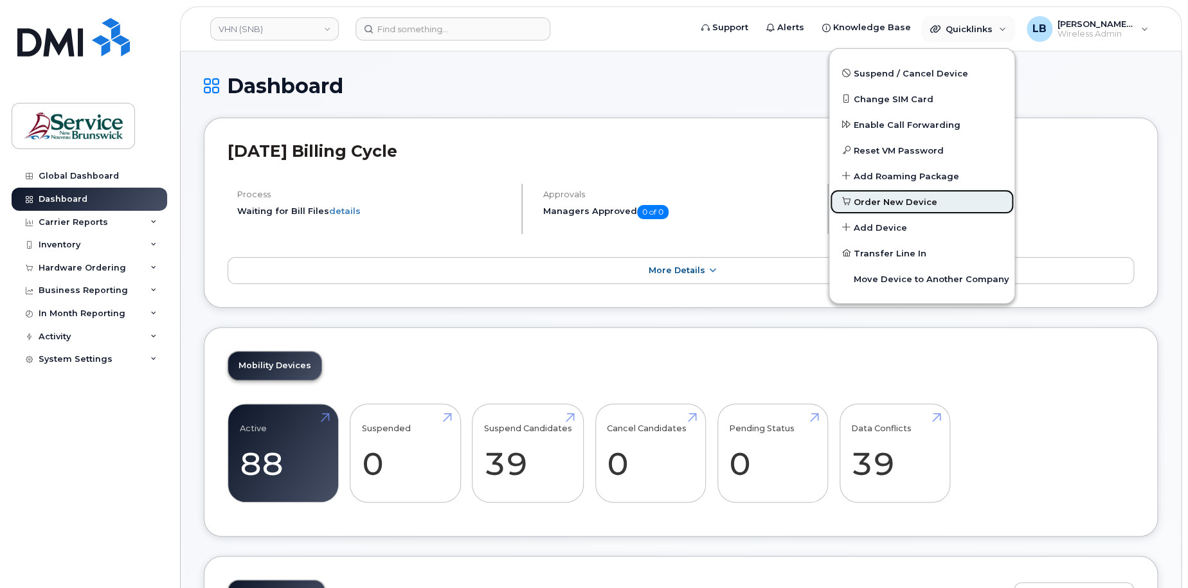
click at [912, 204] on span "Order New Device" at bounding box center [896, 202] width 84 height 13
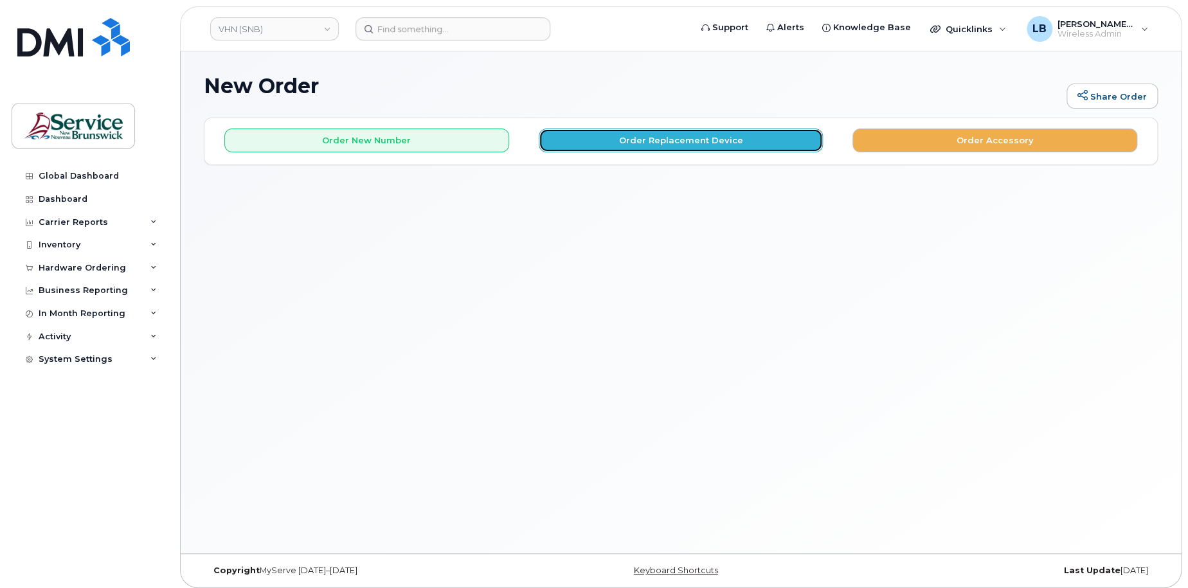
click at [667, 139] on button "Order Replacement Device" at bounding box center [681, 141] width 285 height 24
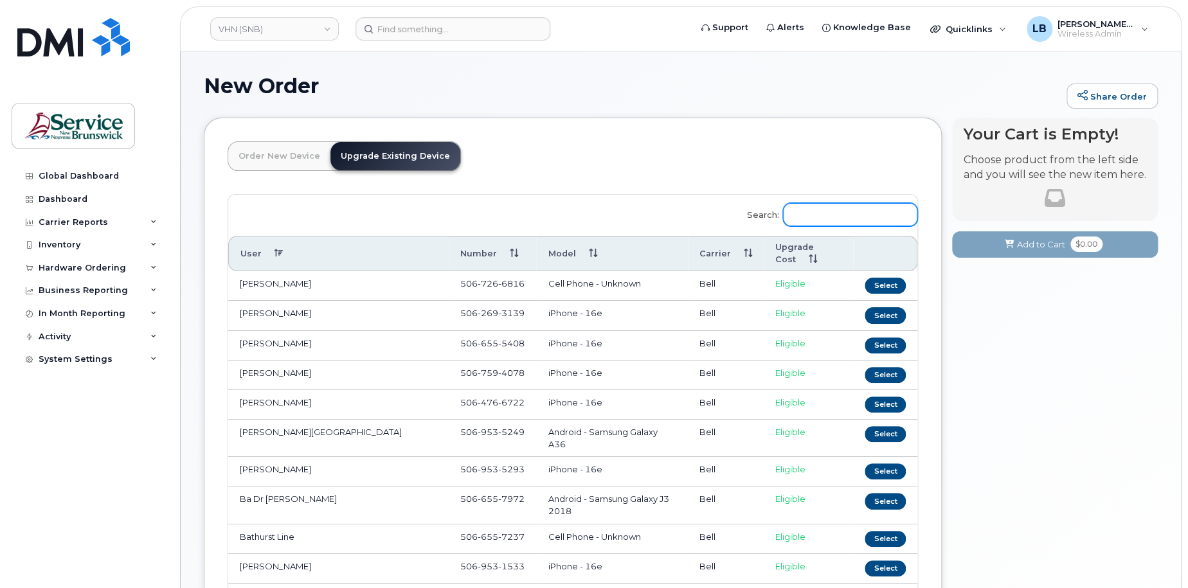
click at [843, 212] on input "Search:" at bounding box center [850, 214] width 134 height 23
paste input "5067600893"
type input "5"
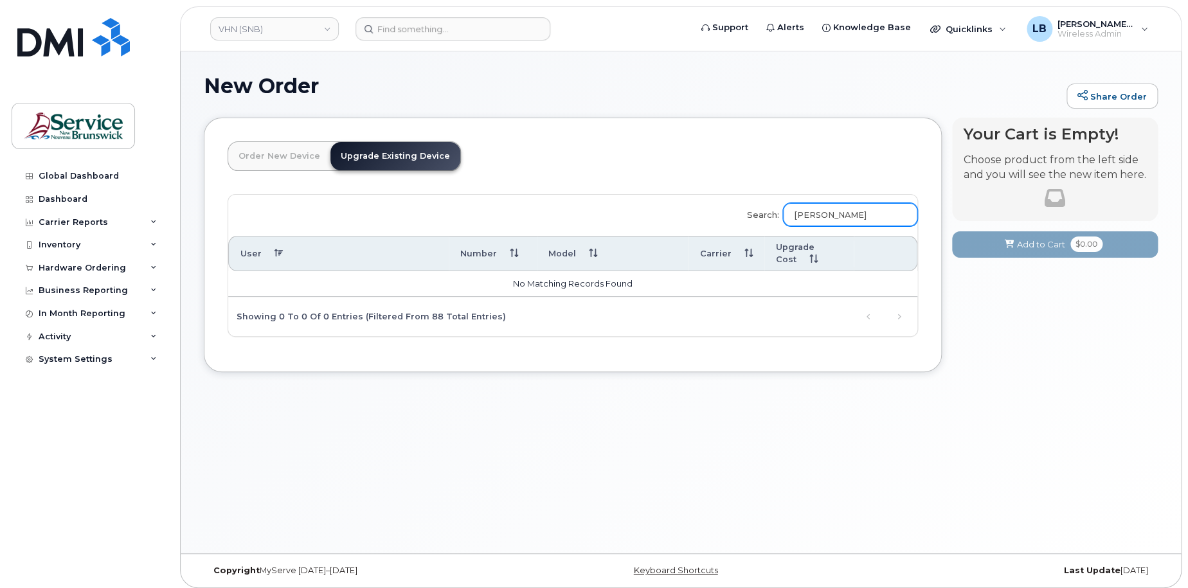
type input "patrick"
click at [1187, 314] on html "VHN (SNB) Support Alerts Knowledge Base Quicklinks Suspend / Cancel Device Chan…" at bounding box center [594, 297] width 1188 height 595
